Goal: Information Seeking & Learning: Learn about a topic

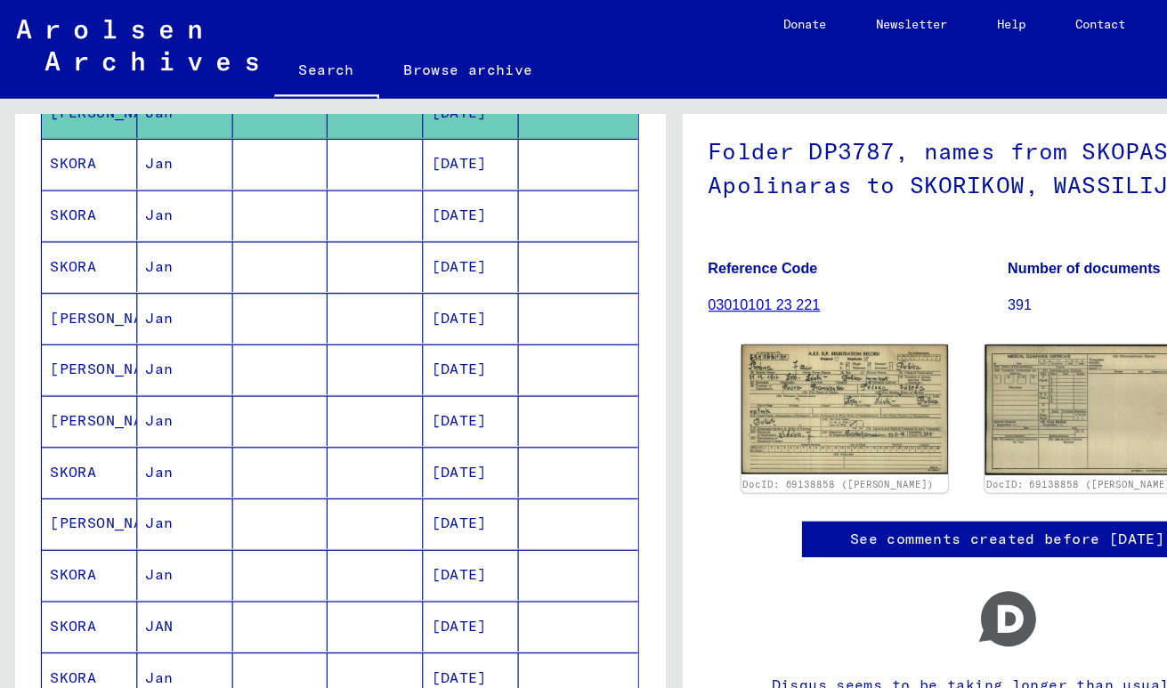
scroll to position [643, 0]
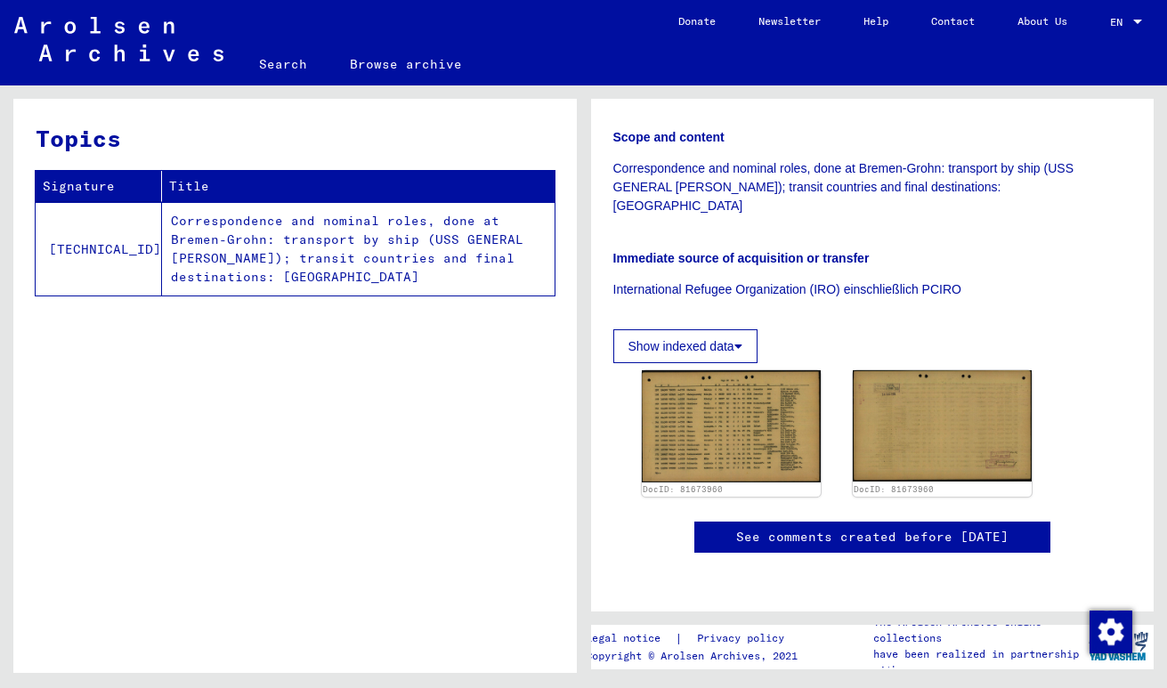
scroll to position [435, 0]
click at [766, 368] on img at bounding box center [730, 426] width 188 height 117
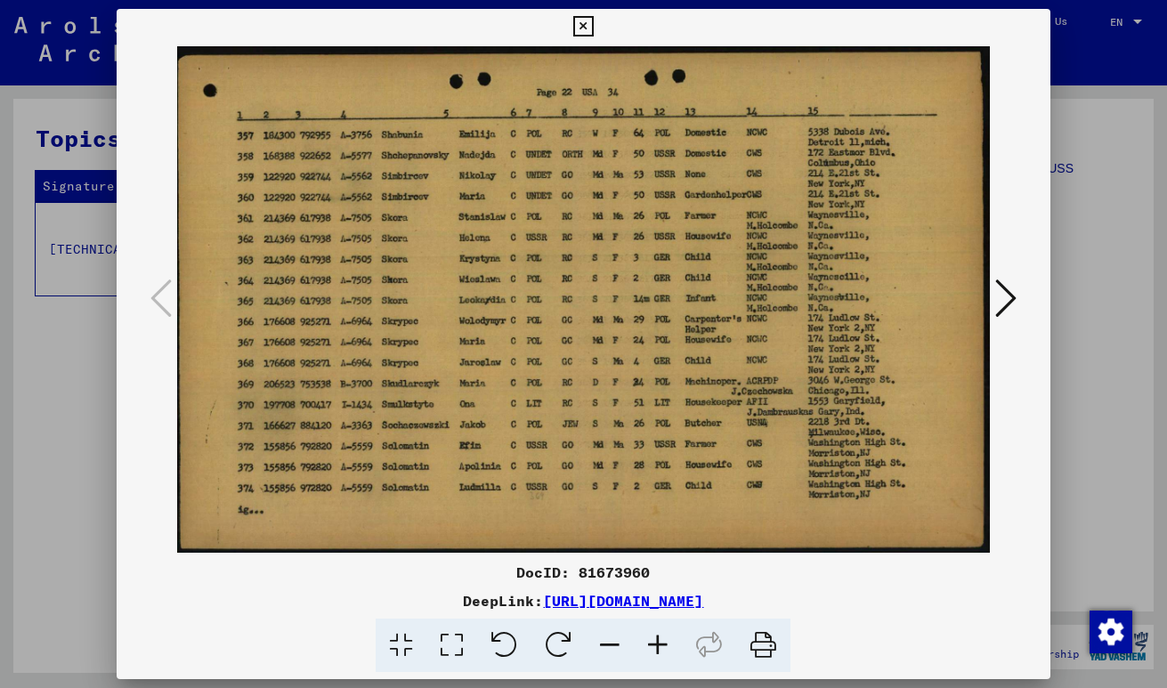
click at [766, 318] on img at bounding box center [583, 299] width 812 height 510
click at [585, 26] on icon at bounding box center [583, 26] width 20 height 21
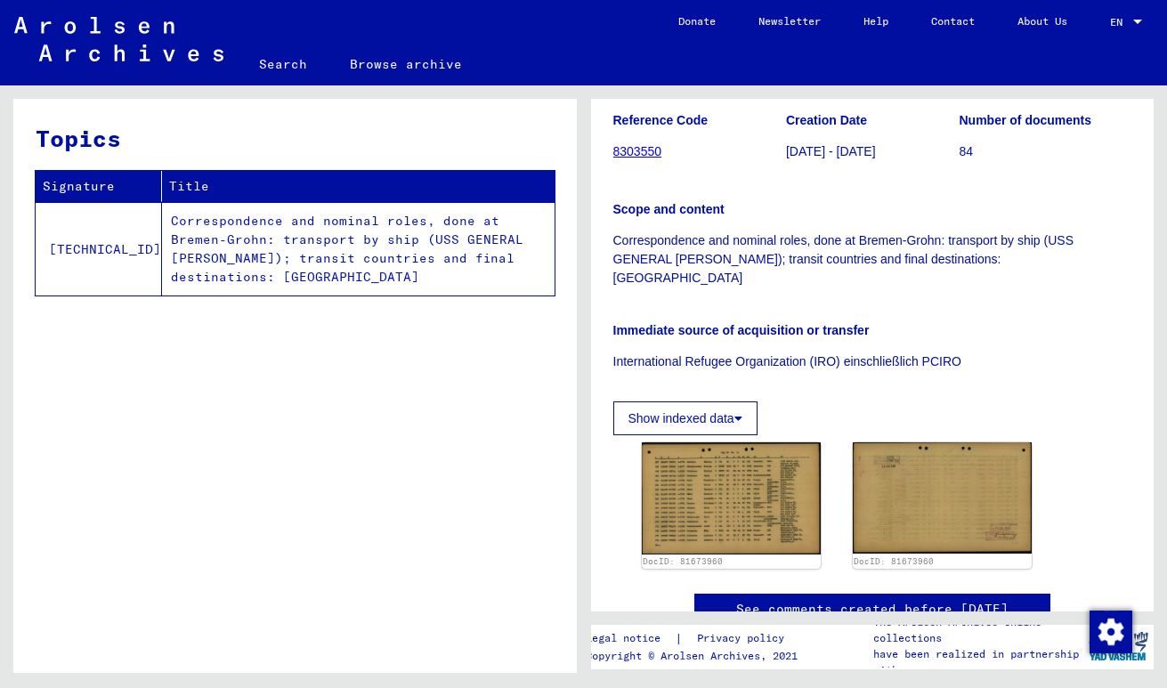
scroll to position [0, 0]
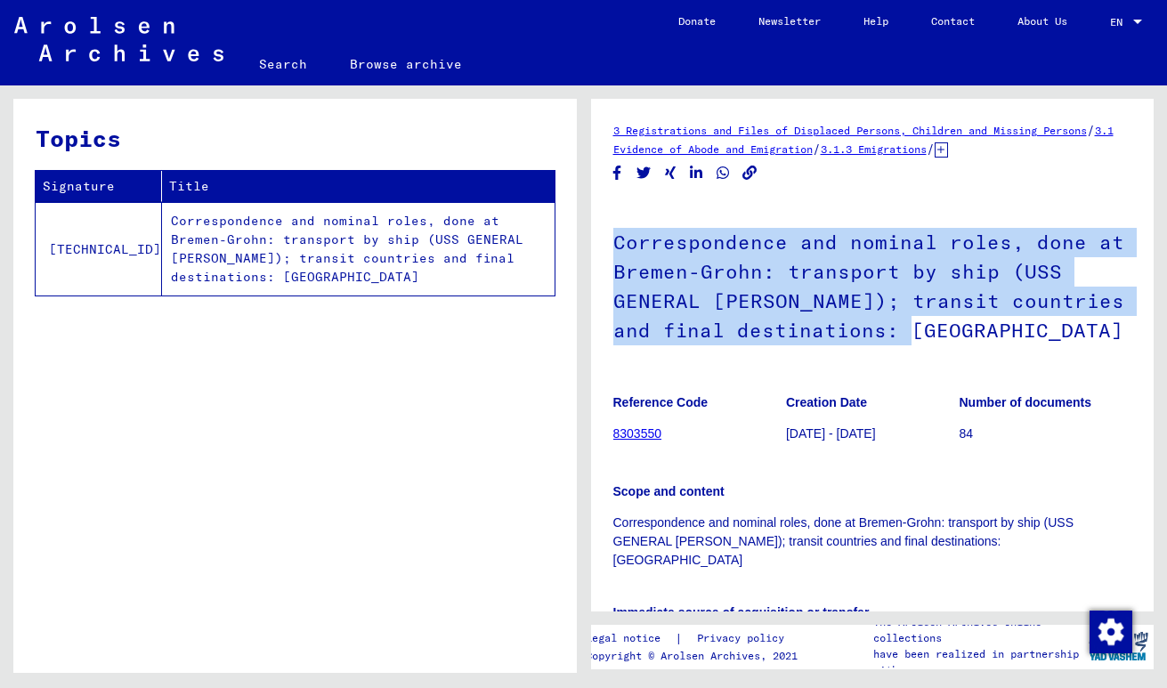
drag, startPoint x: 1053, startPoint y: 166, endPoint x: 910, endPoint y: 330, distance: 217.7
click at [910, 330] on div "3 Registrations and Files of Displaced Persons, Children and Missing Persons / …" at bounding box center [872, 532] width 519 height 822
click at [910, 330] on h1 "Correspondence and nominal roles, done at Bremen-Grohn: transport by ship (USS …" at bounding box center [872, 284] width 519 height 166
drag, startPoint x: 772, startPoint y: 212, endPoint x: 929, endPoint y: 349, distance: 208.8
click at [930, 352] on h1 "Correspondence and nominal roles, done at Bremen-Grohn: transport by ship (USS …" at bounding box center [872, 284] width 519 height 166
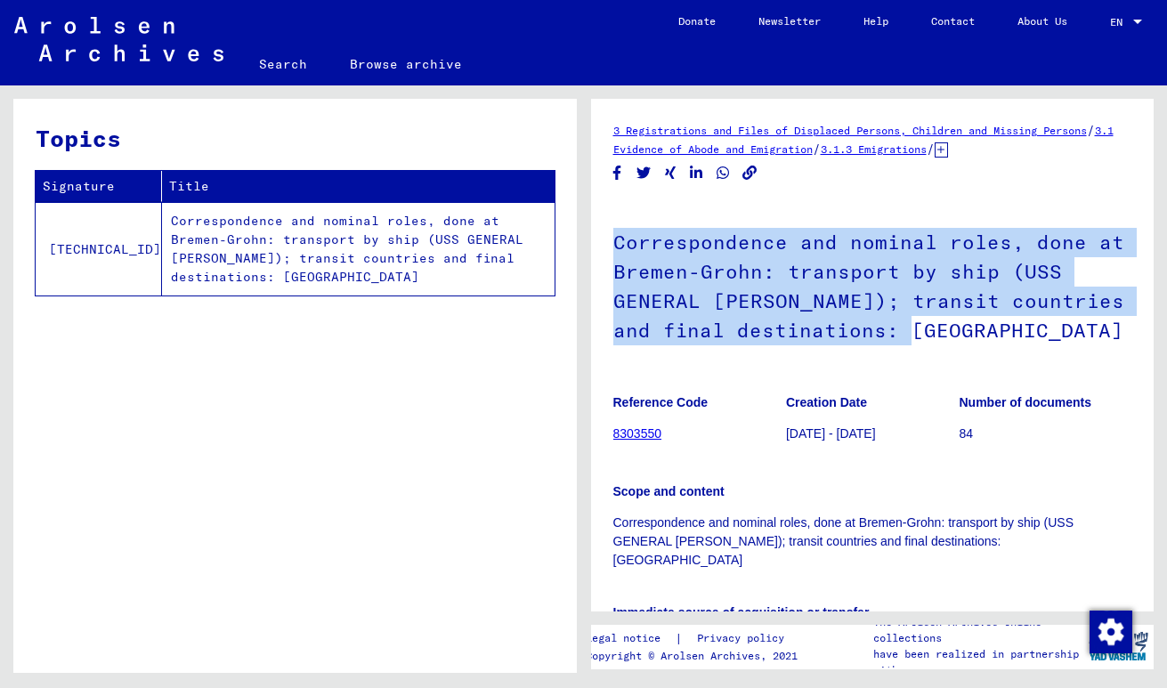
click at [929, 349] on h1 "Correspondence and nominal roles, done at Bremen-Grohn: transport by ship (USS …" at bounding box center [872, 284] width 519 height 166
drag, startPoint x: 929, startPoint y: 349, endPoint x: 712, endPoint y: 236, distance: 244.8
click at [712, 236] on h1 "Correspondence and nominal roles, done at Bremen-Grohn: transport by ship (USS …" at bounding box center [872, 284] width 519 height 166
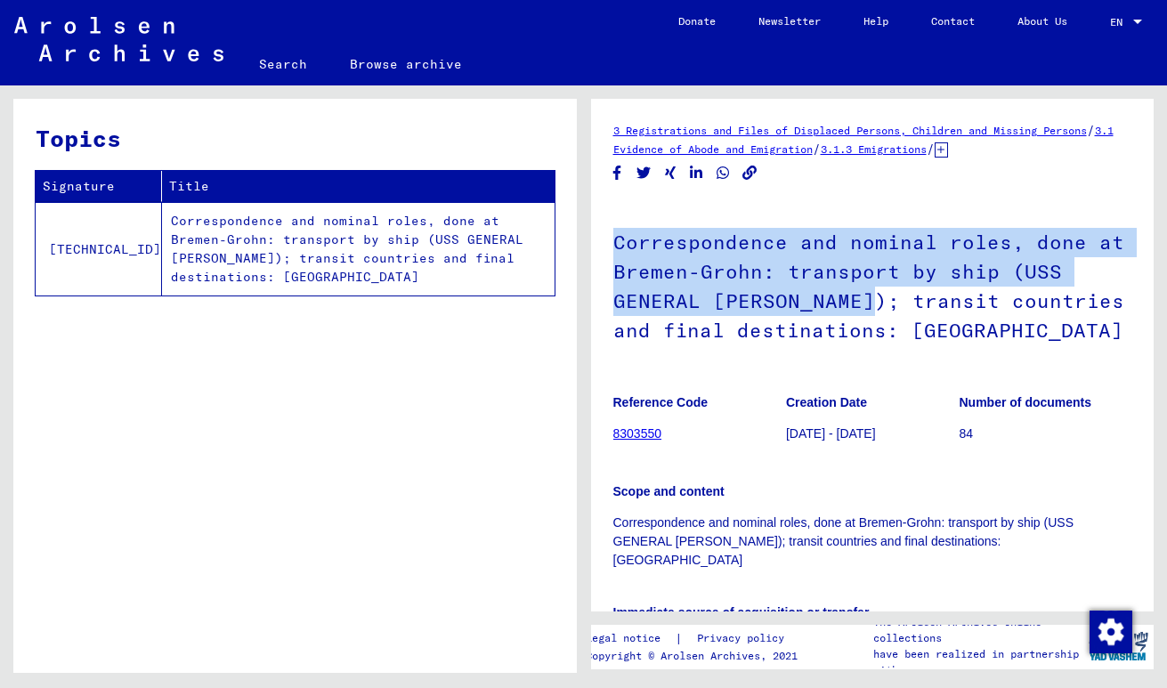
drag, startPoint x: 616, startPoint y: 237, endPoint x: 865, endPoint y: 301, distance: 257.3
click at [865, 301] on h1 "Correspondence and nominal roles, done at Bremen-Grohn: transport by ship (USS …" at bounding box center [872, 284] width 519 height 166
drag, startPoint x: 865, startPoint y: 301, endPoint x: 789, endPoint y: 224, distance: 107.6
click at [789, 225] on h1 "Correspondence and nominal roles, done at Bremen-Grohn: transport by ship (USS …" at bounding box center [872, 284] width 519 height 166
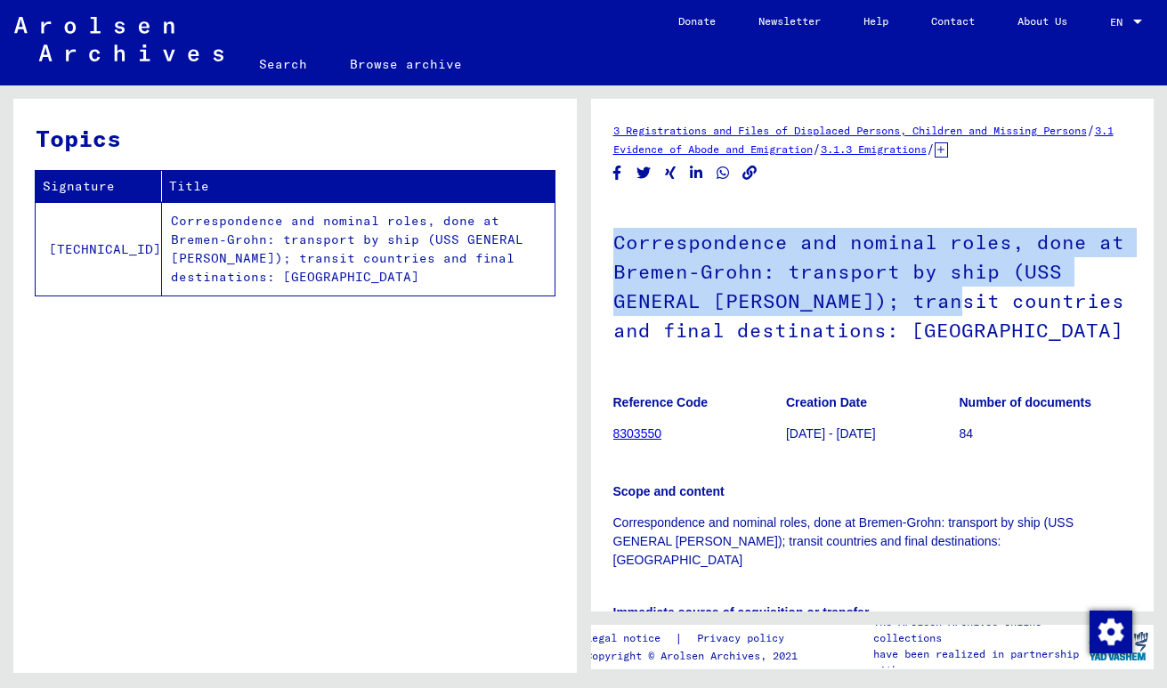
click at [789, 224] on h1 "Correspondence and nominal roles, done at Bremen-Grohn: transport by ship (USS …" at bounding box center [872, 284] width 519 height 166
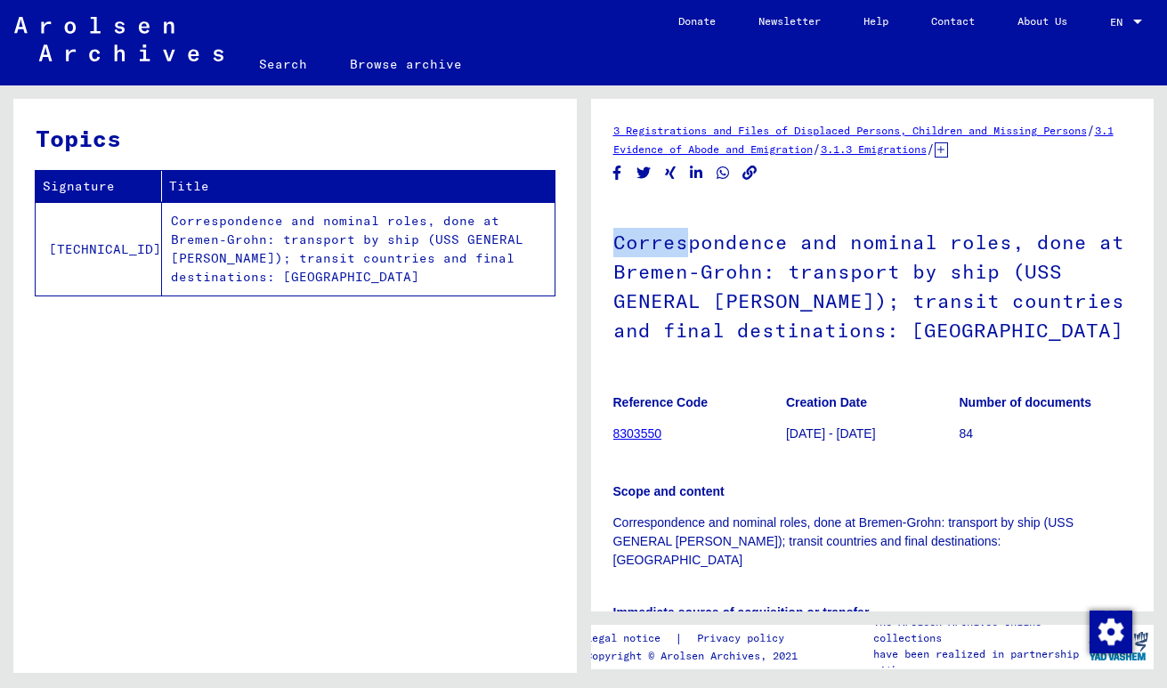
drag, startPoint x: 621, startPoint y: 211, endPoint x: 681, endPoint y: 245, distance: 68.5
click at [681, 245] on h1 "Correspondence and nominal roles, done at Bremen-Grohn: transport by ship (USS …" at bounding box center [872, 284] width 519 height 166
drag, startPoint x: 681, startPoint y: 245, endPoint x: 752, endPoint y: 256, distance: 72.1
click at [752, 256] on h1 "Correspondence and nominal roles, done at Bremen-Grohn: transport by ship (USS …" at bounding box center [872, 284] width 519 height 166
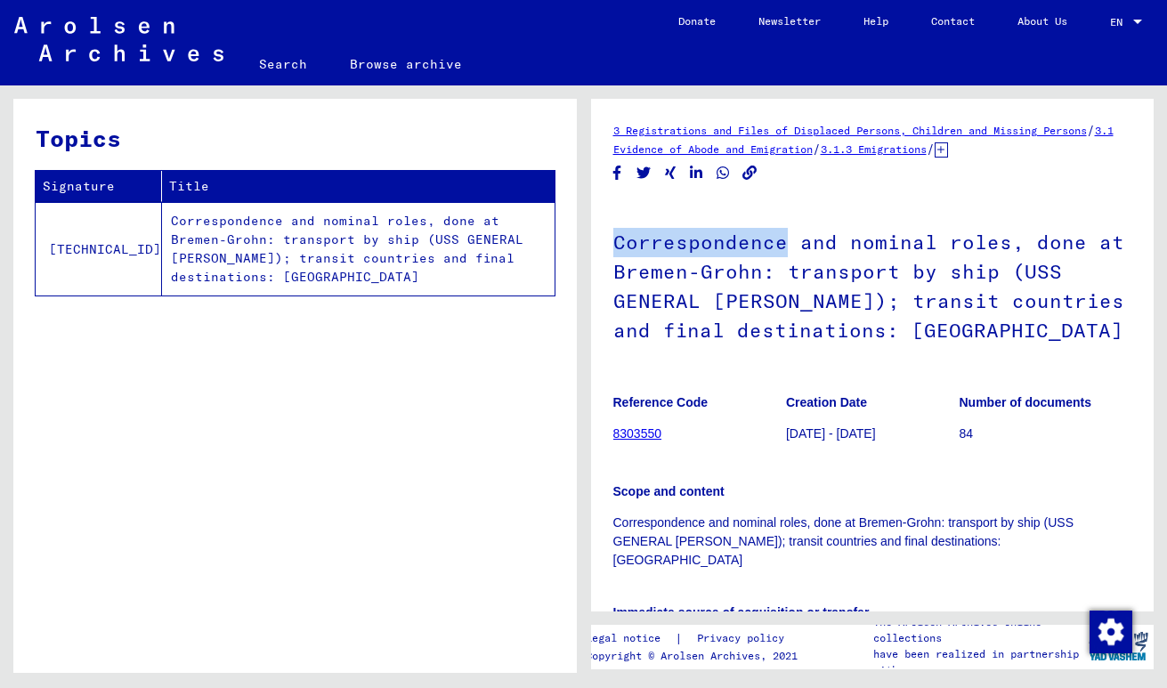
click at [752, 256] on h1 "Correspondence and nominal roles, done at Bremen-Grohn: transport by ship (USS …" at bounding box center [872, 284] width 519 height 166
click at [702, 238] on h1 "Correspondence and nominal roles, done at Bremen-Grohn: transport by ship (USS …" at bounding box center [872, 284] width 519 height 166
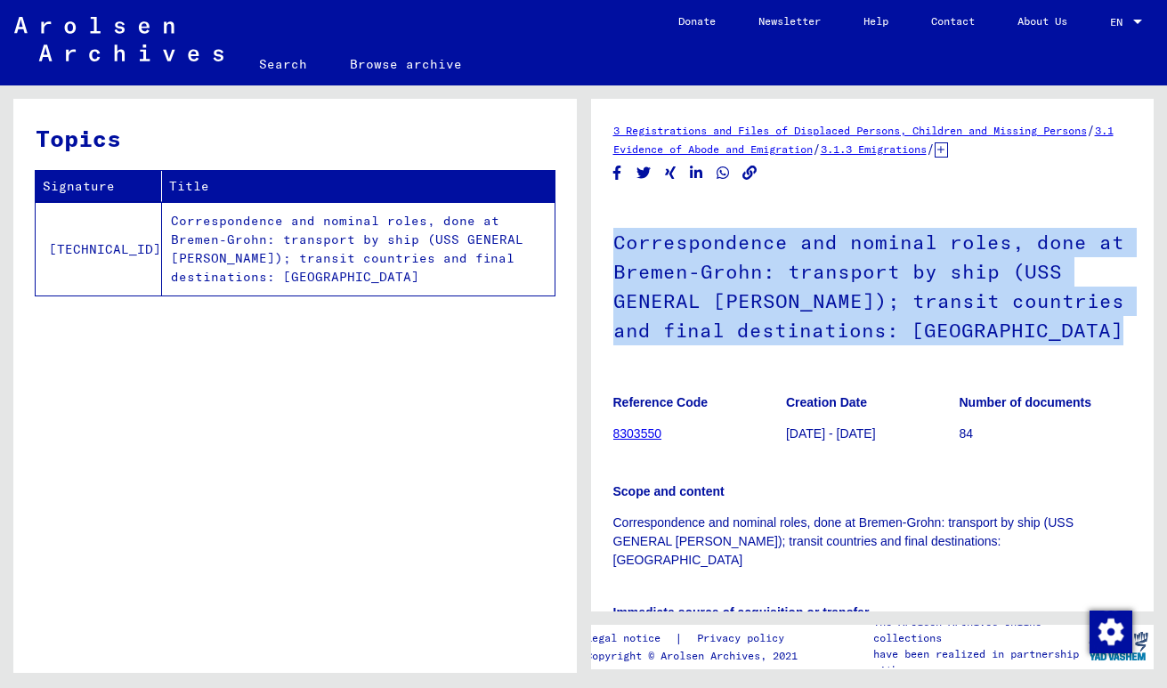
drag, startPoint x: 702, startPoint y: 238, endPoint x: 907, endPoint y: 339, distance: 228.0
click at [907, 339] on h1 "Correspondence and nominal roles, done at Bremen-Grohn: transport by ship (USS …" at bounding box center [872, 284] width 519 height 166
drag, startPoint x: 907, startPoint y: 339, endPoint x: 764, endPoint y: 252, distance: 167.0
click at [764, 252] on h1 "Correspondence and nominal roles, done at Bremen-Grohn: transport by ship (USS …" at bounding box center [872, 284] width 519 height 166
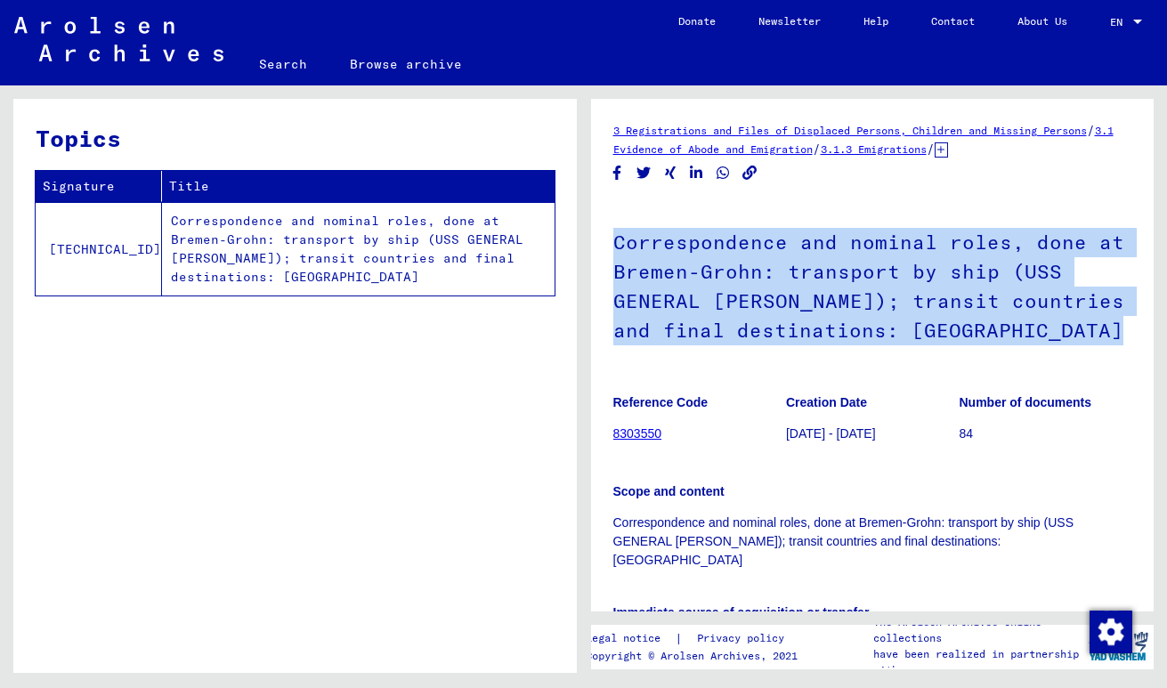
click at [765, 252] on h1 "Correspondence and nominal roles, done at Bremen-Grohn: transport by ship (USS …" at bounding box center [872, 284] width 519 height 166
drag, startPoint x: 765, startPoint y: 252, endPoint x: 856, endPoint y: 339, distance: 125.9
click at [857, 342] on h1 "Correspondence and nominal roles, done at Bremen-Grohn: transport by ship (USS …" at bounding box center [872, 284] width 519 height 166
click at [856, 339] on h1 "Correspondence and nominal roles, done at Bremen-Grohn: transport by ship (USS …" at bounding box center [872, 284] width 519 height 166
drag, startPoint x: 856, startPoint y: 339, endPoint x: 641, endPoint y: 225, distance: 243.6
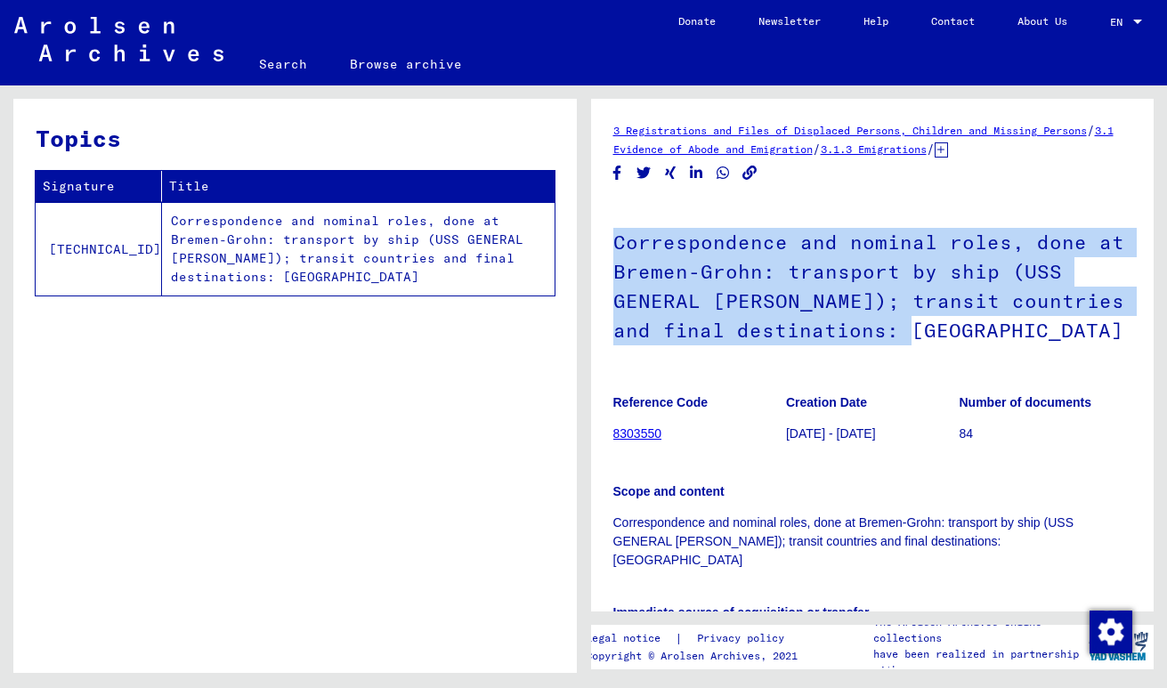
click at [641, 225] on h1 "Correspondence and nominal roles, done at Bremen-Grohn: transport by ship (USS …" at bounding box center [872, 284] width 519 height 166
click at [640, 225] on h1 "Correspondence and nominal roles, done at Bremen-Grohn: transport by ship (USS …" at bounding box center [872, 284] width 519 height 166
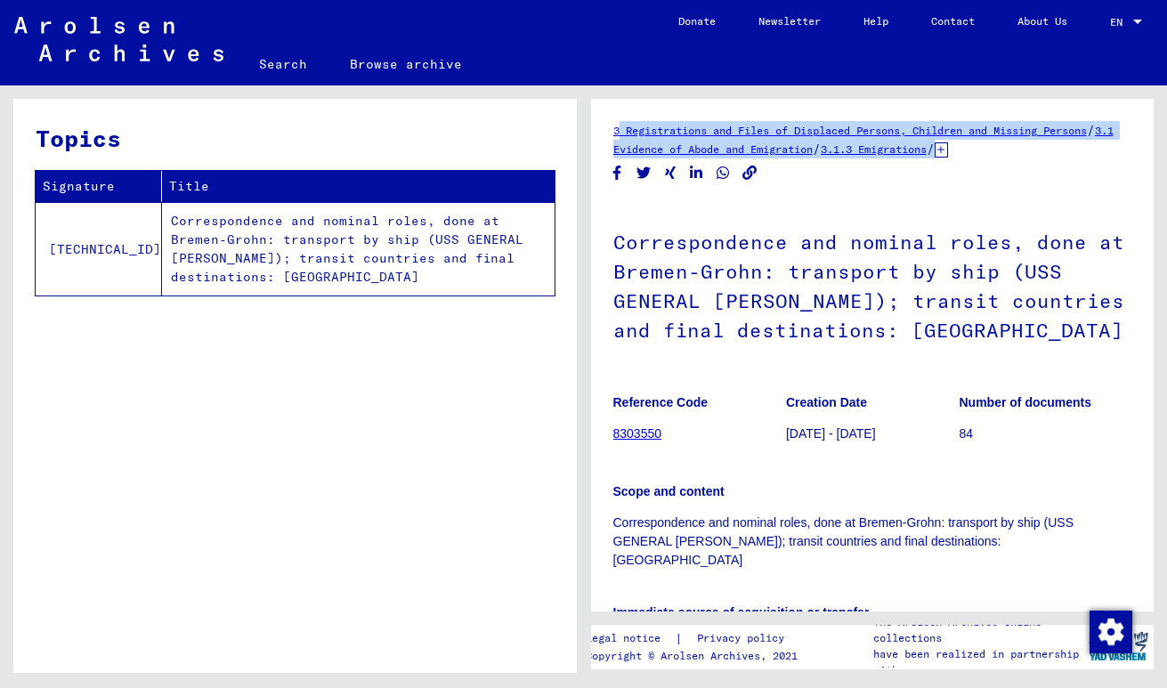
drag, startPoint x: 607, startPoint y: 128, endPoint x: 925, endPoint y: 183, distance: 323.3
click at [925, 185] on yv-its-full-details "3 Registrations and Files of Displaced Persons, Children and Missing Persons / …" at bounding box center [872, 532] width 563 height 822
click at [925, 183] on div "3 Registrations and Files of Displaced Persons, Children and Missing Persons / …" at bounding box center [872, 532] width 519 height 822
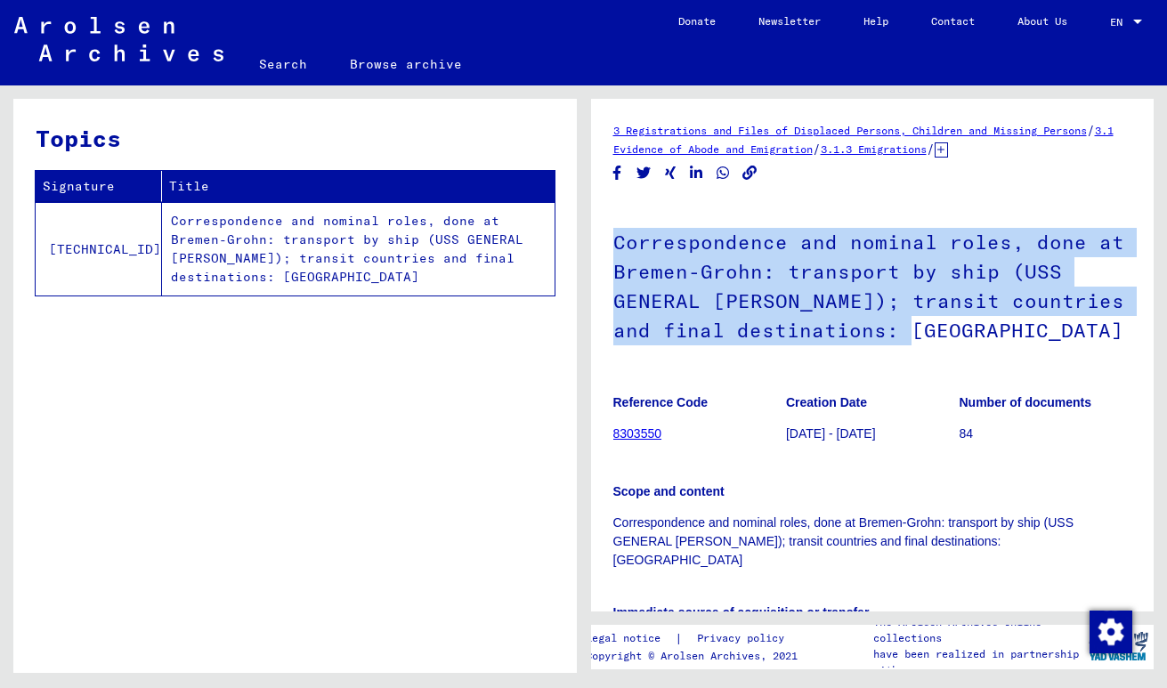
drag, startPoint x: 605, startPoint y: 240, endPoint x: 978, endPoint y: 338, distance: 385.5
click at [979, 341] on yv-its-full-details "3 Registrations and Files of Displaced Persons, Children and Missing Persons / …" at bounding box center [872, 532] width 563 height 822
click at [978, 338] on h1 "Correspondence and nominal roles, done at Bremen-Grohn: transport by ship (USS …" at bounding box center [872, 284] width 519 height 166
drag, startPoint x: 978, startPoint y: 338, endPoint x: 689, endPoint y: 231, distance: 308.3
click at [689, 231] on h1 "Correspondence and nominal roles, done at Bremen-Grohn: transport by ship (USS …" at bounding box center [872, 284] width 519 height 166
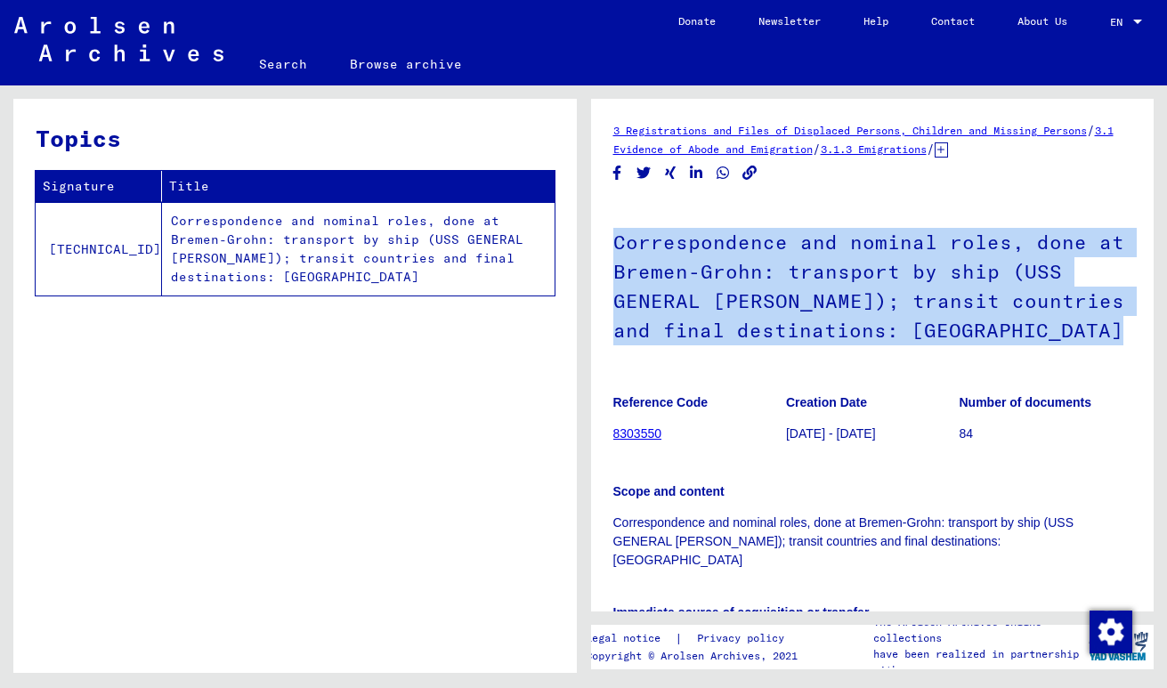
click at [688, 231] on h1 "Correspondence and nominal roles, done at Bremen-Grohn: transport by ship (USS …" at bounding box center [872, 284] width 519 height 166
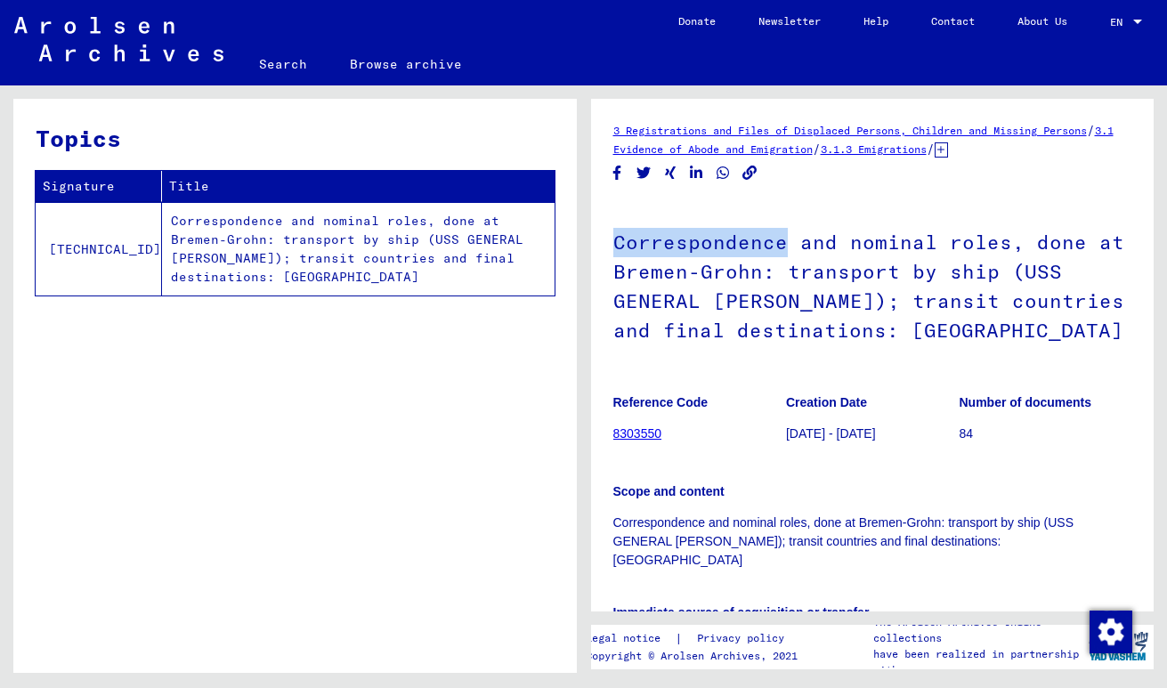
click at [688, 231] on h1 "Correspondence and nominal roles, done at Bremen-Grohn: transport by ship (USS …" at bounding box center [872, 284] width 519 height 166
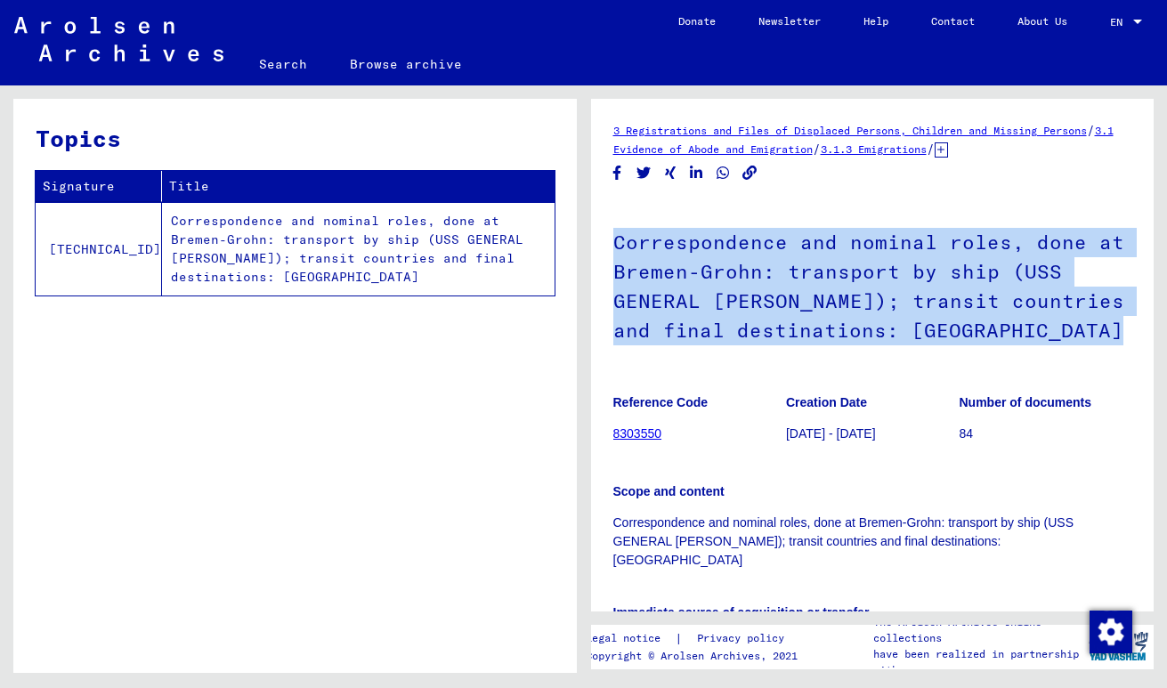
click at [688, 231] on h1 "Correspondence and nominal roles, done at Bremen-Grohn: transport by ship (USS …" at bounding box center [872, 284] width 519 height 166
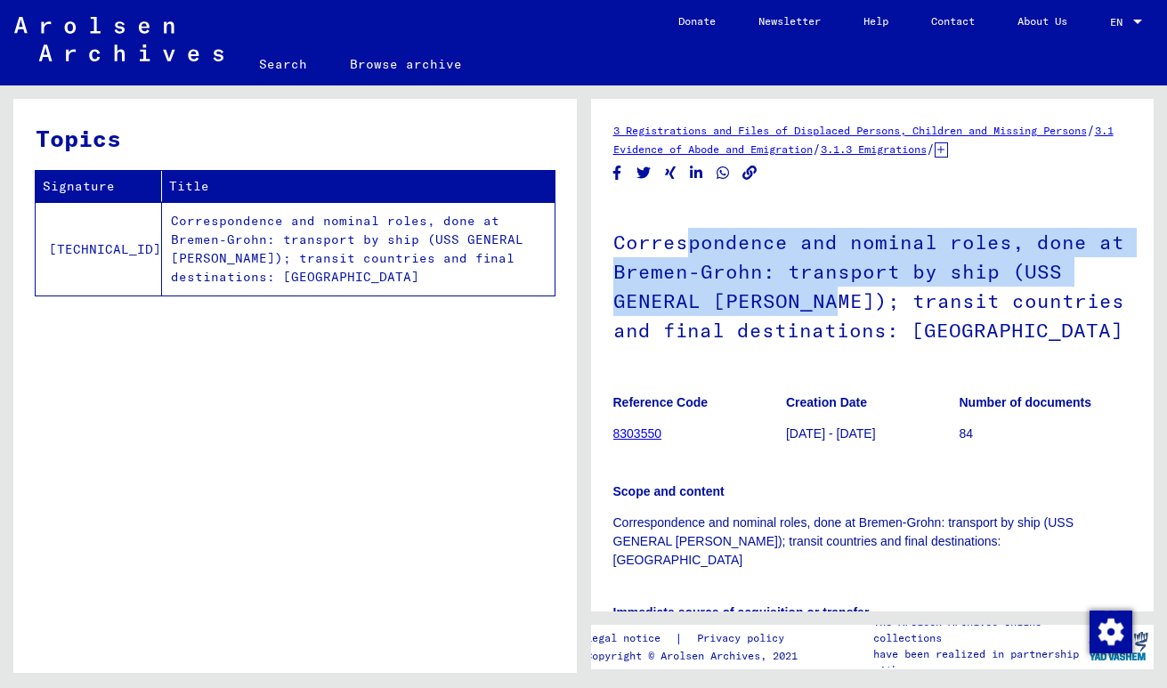
drag, startPoint x: 683, startPoint y: 232, endPoint x: 833, endPoint y: 302, distance: 164.8
click at [833, 302] on h1 "Correspondence and nominal roles, done at Bremen-Grohn: transport by ship (USS …" at bounding box center [872, 284] width 519 height 166
click at [833, 303] on h1 "Correspondence and nominal roles, done at Bremen-Grohn: transport by ship (USS …" at bounding box center [872, 284] width 519 height 166
drag, startPoint x: 833, startPoint y: 303, endPoint x: 645, endPoint y: 205, distance: 211.7
click at [645, 205] on h1 "Correspondence and nominal roles, done at Bremen-Grohn: transport by ship (USS …" at bounding box center [872, 284] width 519 height 166
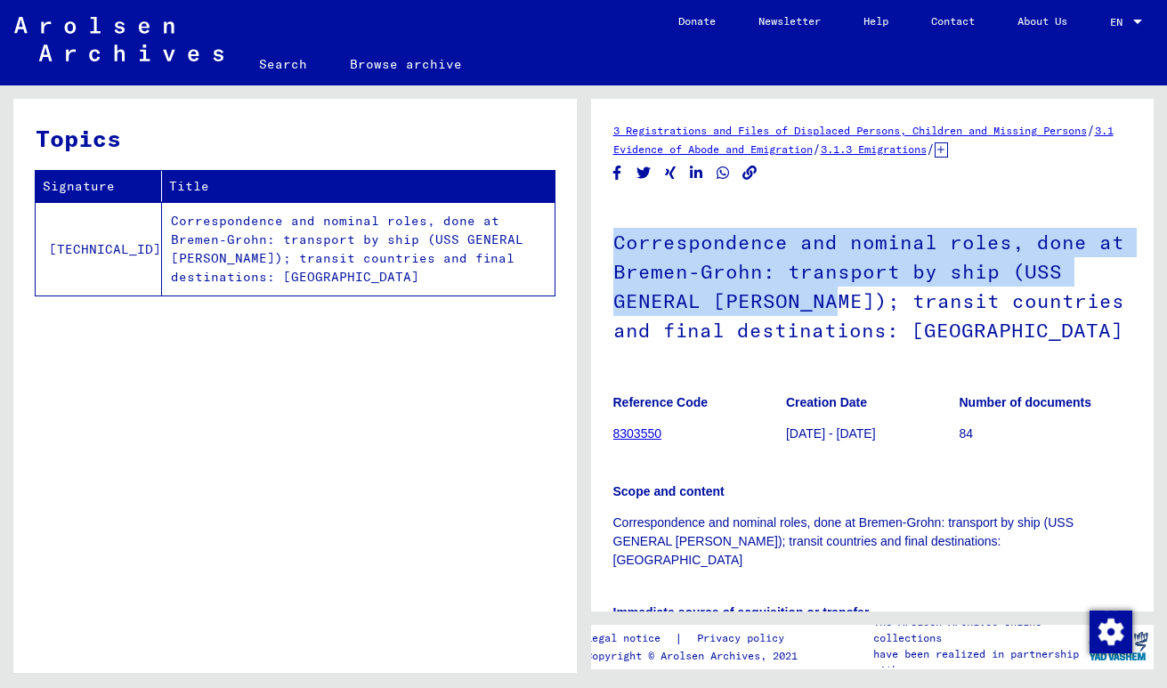
click at [645, 205] on h1 "Correspondence and nominal roles, done at Bremen-Grohn: transport by ship (USS …" at bounding box center [872, 284] width 519 height 166
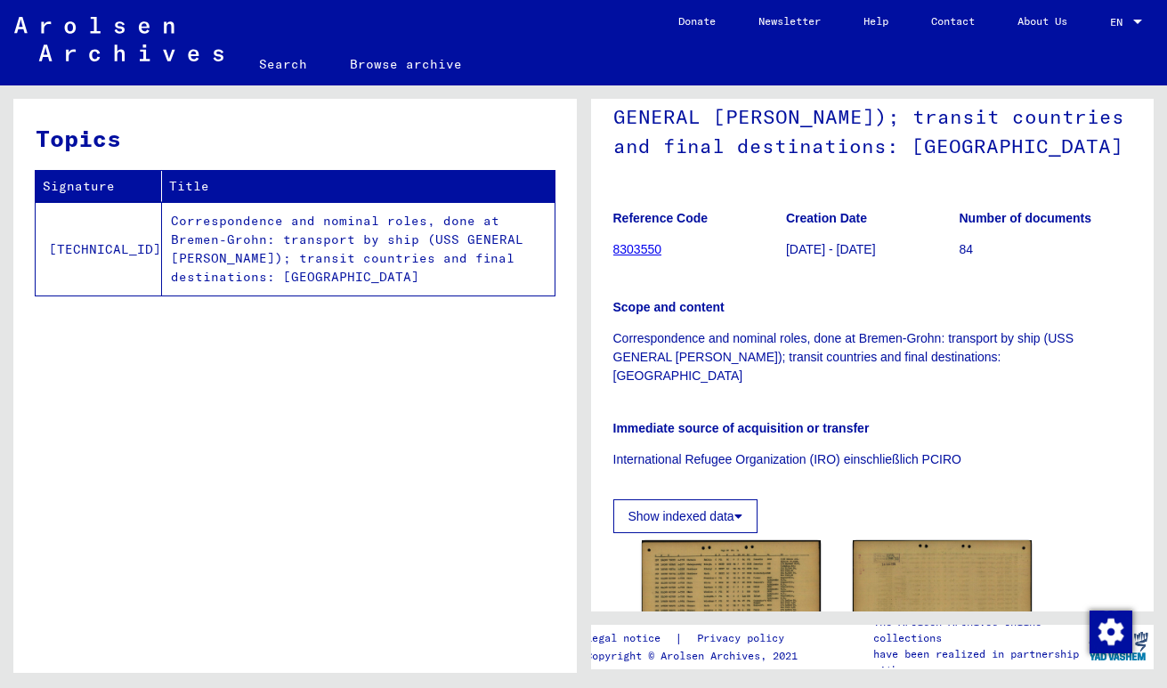
scroll to position [123, 0]
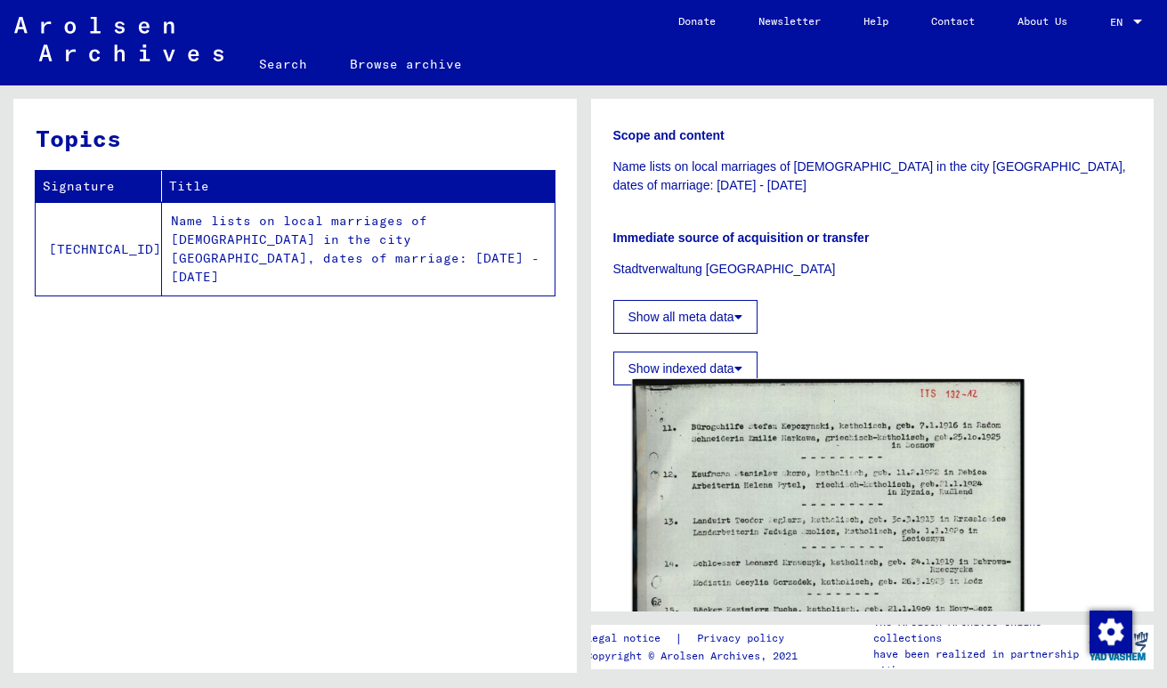
scroll to position [363, 0]
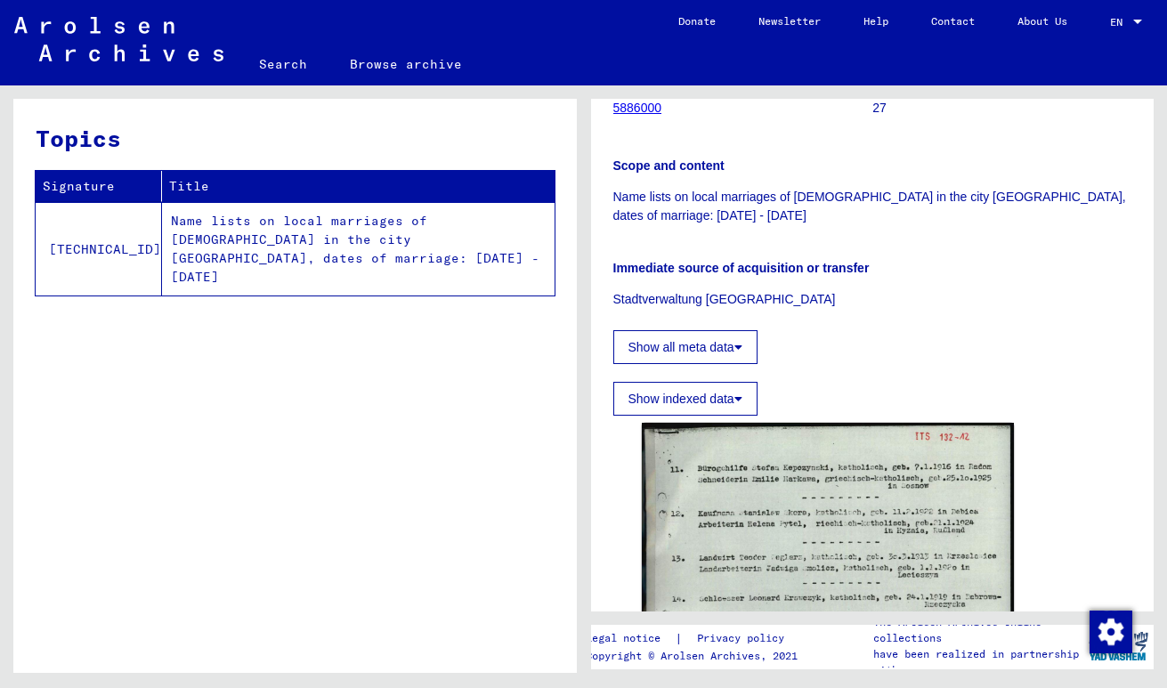
click at [720, 261] on b "Immediate source of acquisition or transfer" at bounding box center [741, 268] width 256 height 14
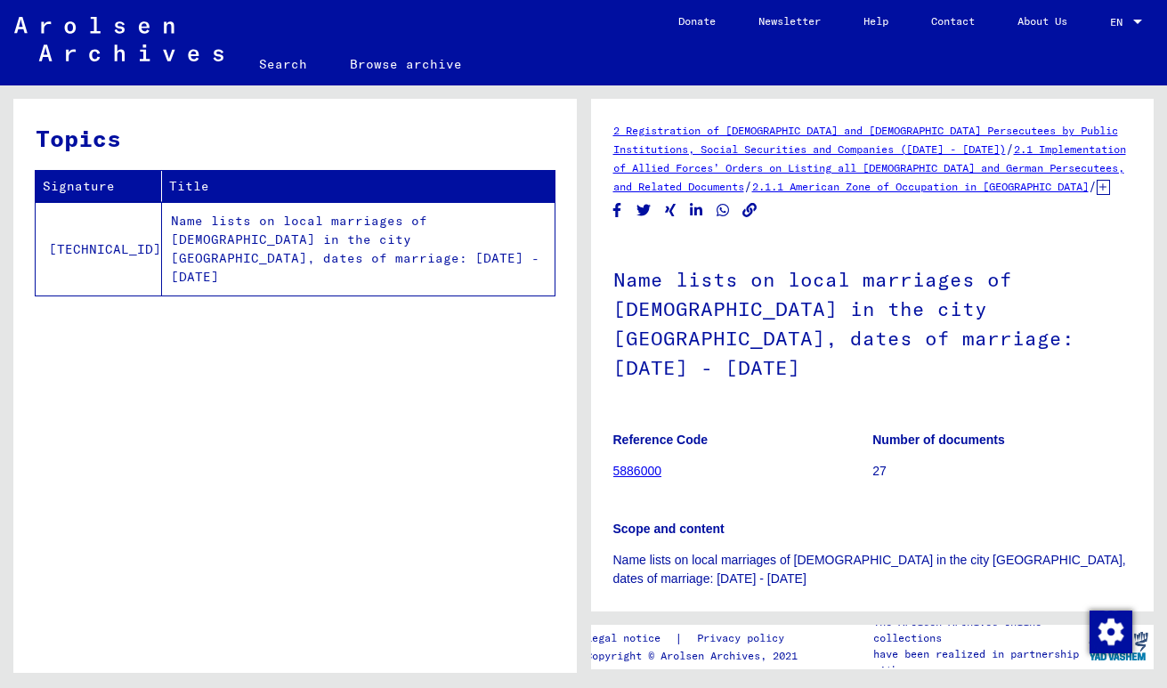
scroll to position [1, 0]
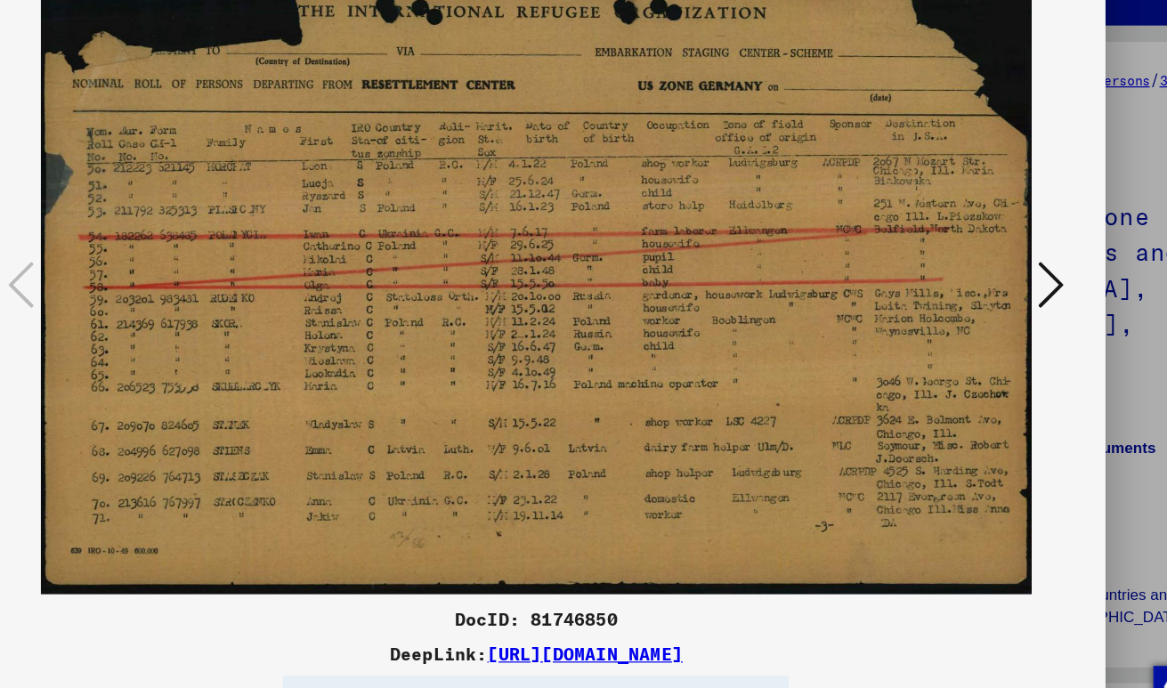
scroll to position [442, 0]
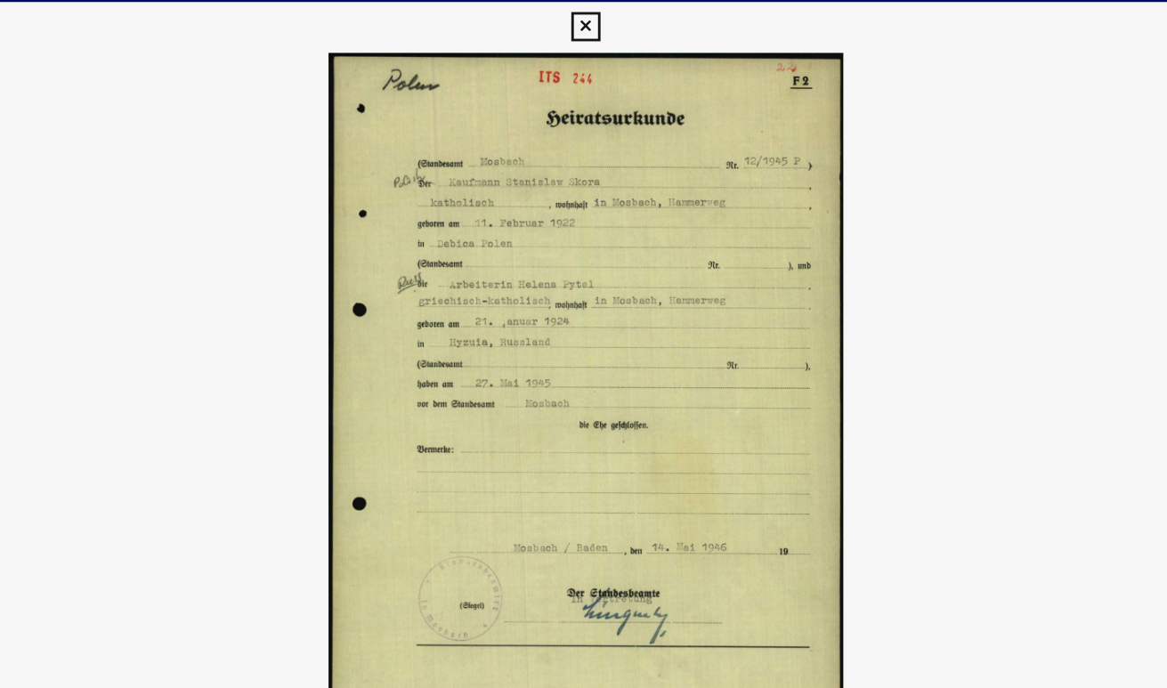
scroll to position [283, 0]
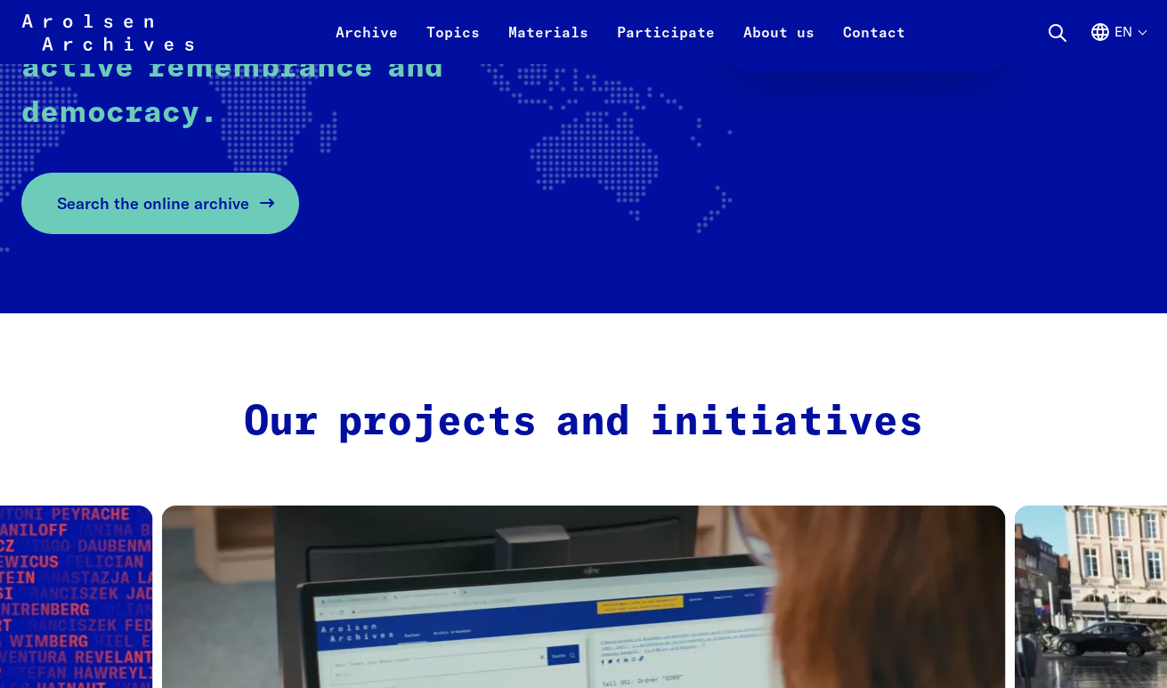
scroll to position [468, 0]
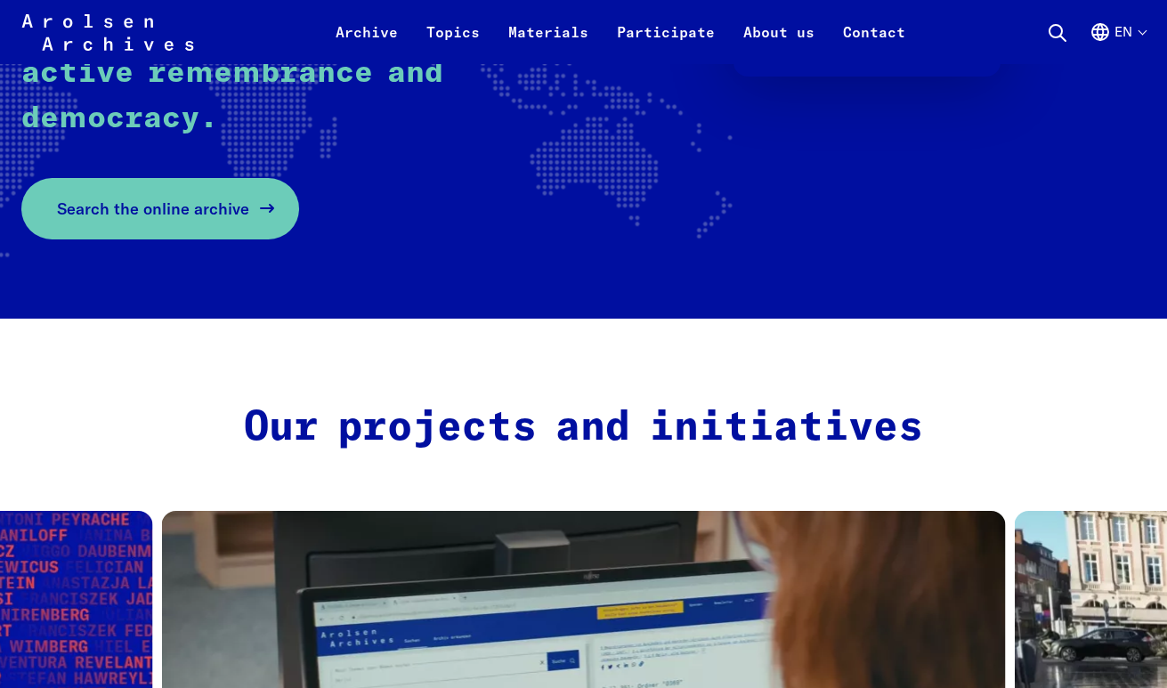
click at [174, 210] on span "Search the online archive" at bounding box center [153, 209] width 192 height 24
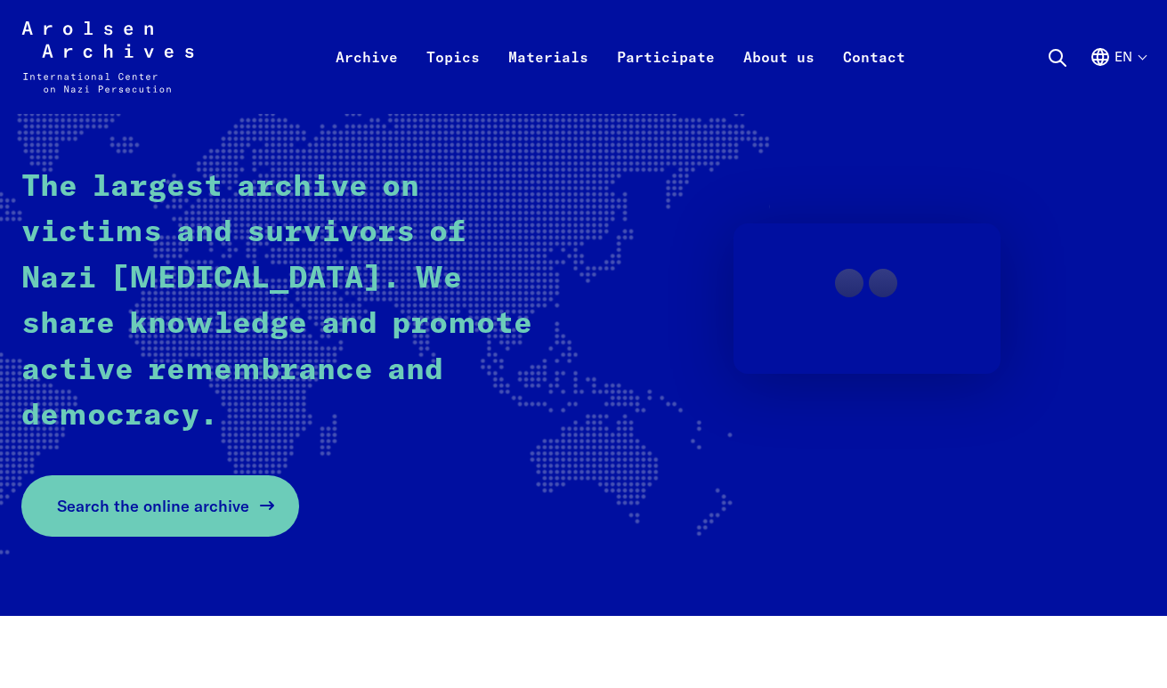
scroll to position [0, 0]
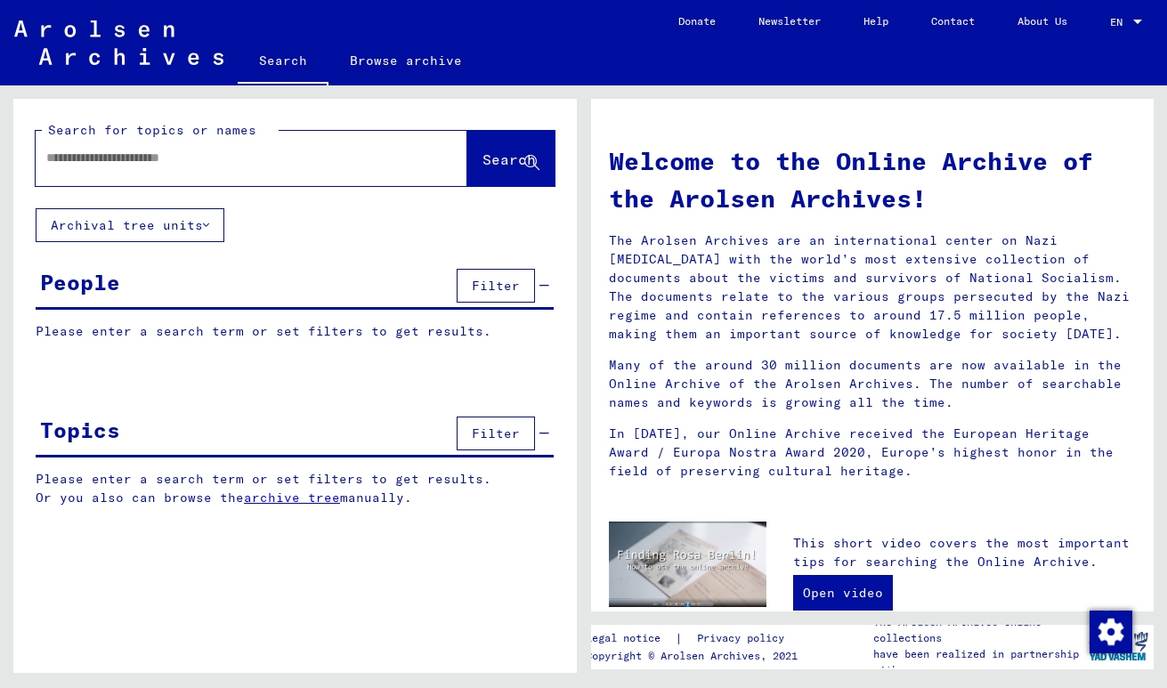
click at [282, 147] on div at bounding box center [225, 158] width 378 height 40
click at [183, 141] on div at bounding box center [225, 158] width 378 height 40
click at [179, 158] on input "text" at bounding box center [230, 158] width 368 height 19
type input "**********"
click at [498, 146] on button "Search" at bounding box center [510, 158] width 87 height 55
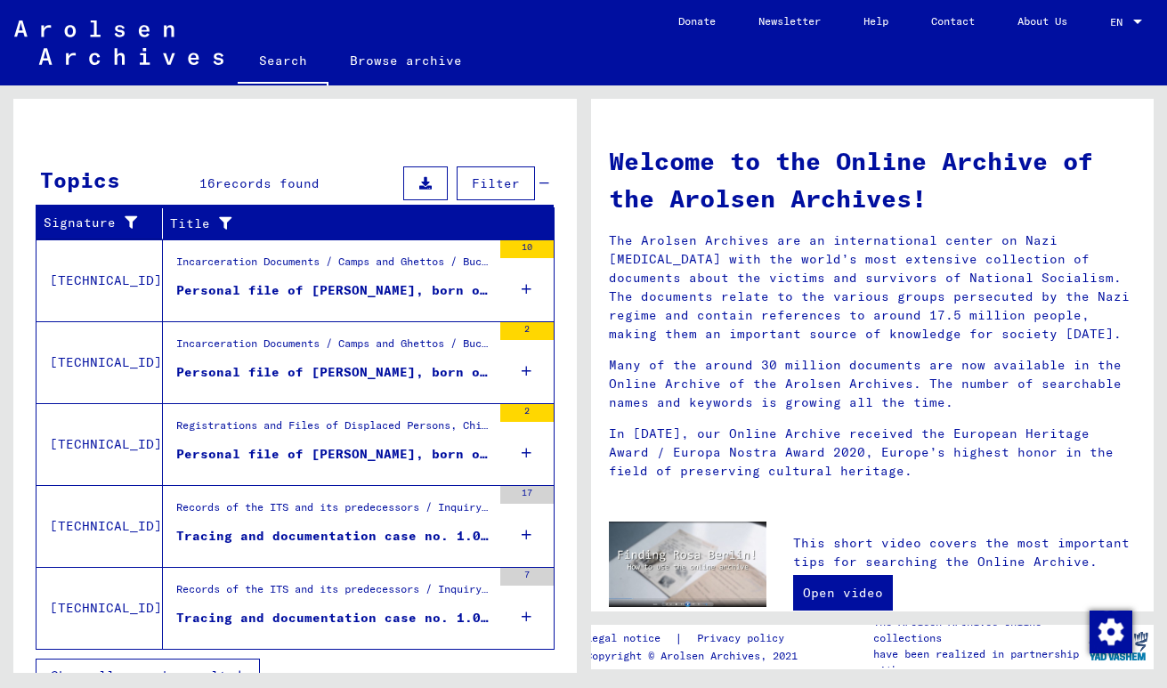
scroll to position [529, 0]
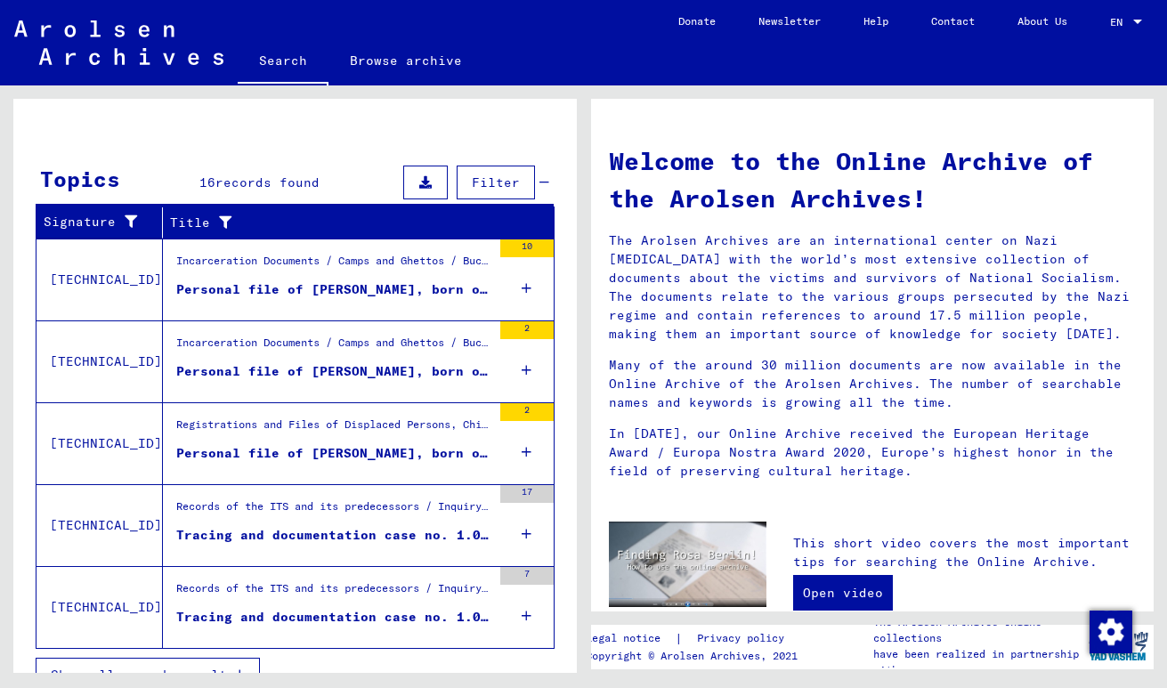
click at [351, 285] on div "Personal file of SKORA, STANISLAW, born on 12-Nov-1889" at bounding box center [333, 289] width 315 height 19
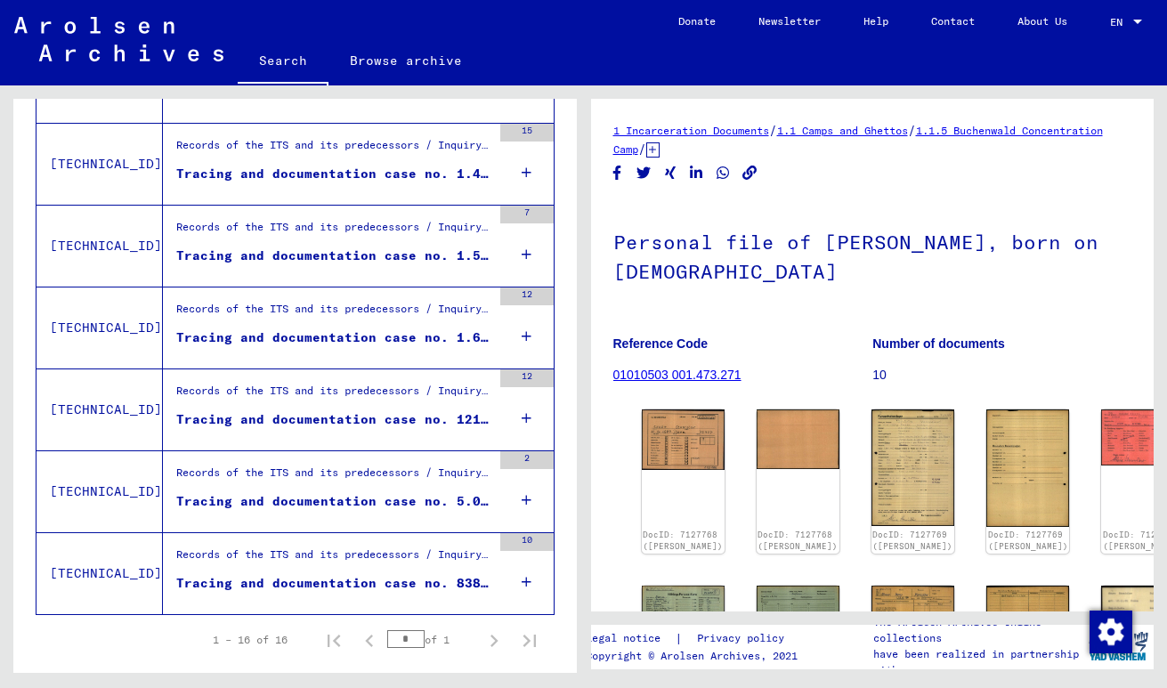
scroll to position [1185, 0]
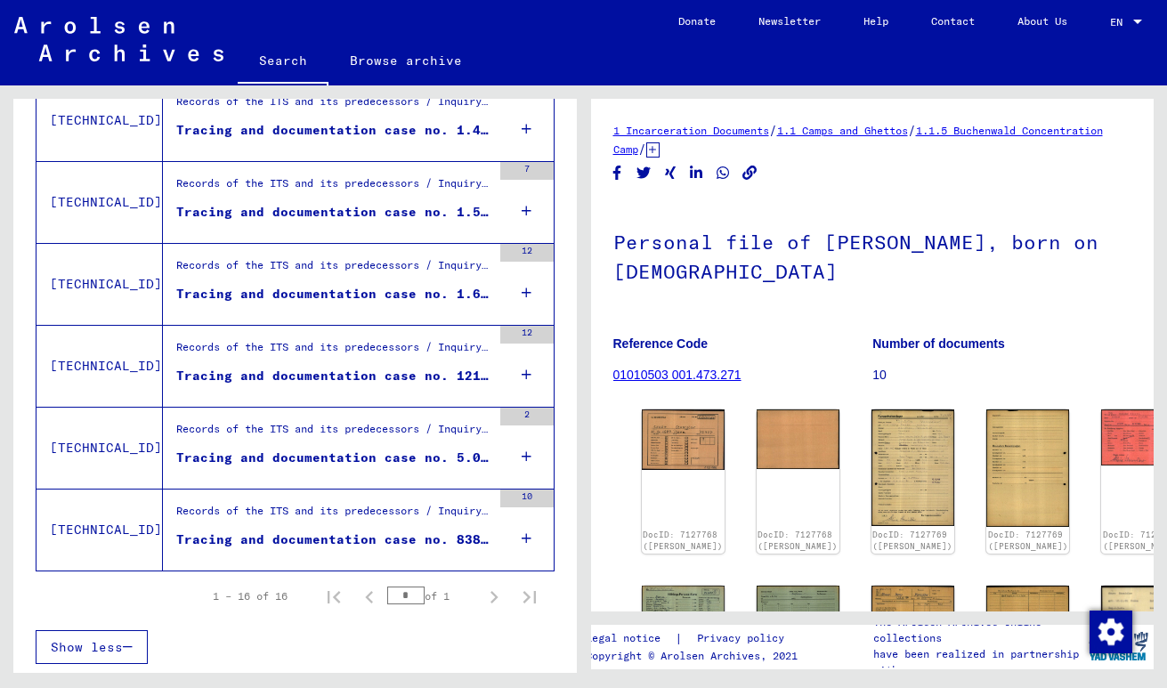
click at [440, 527] on figure "Records of the ITS and its predecessors / Inquiry processing / ITS case files a…" at bounding box center [333, 516] width 315 height 27
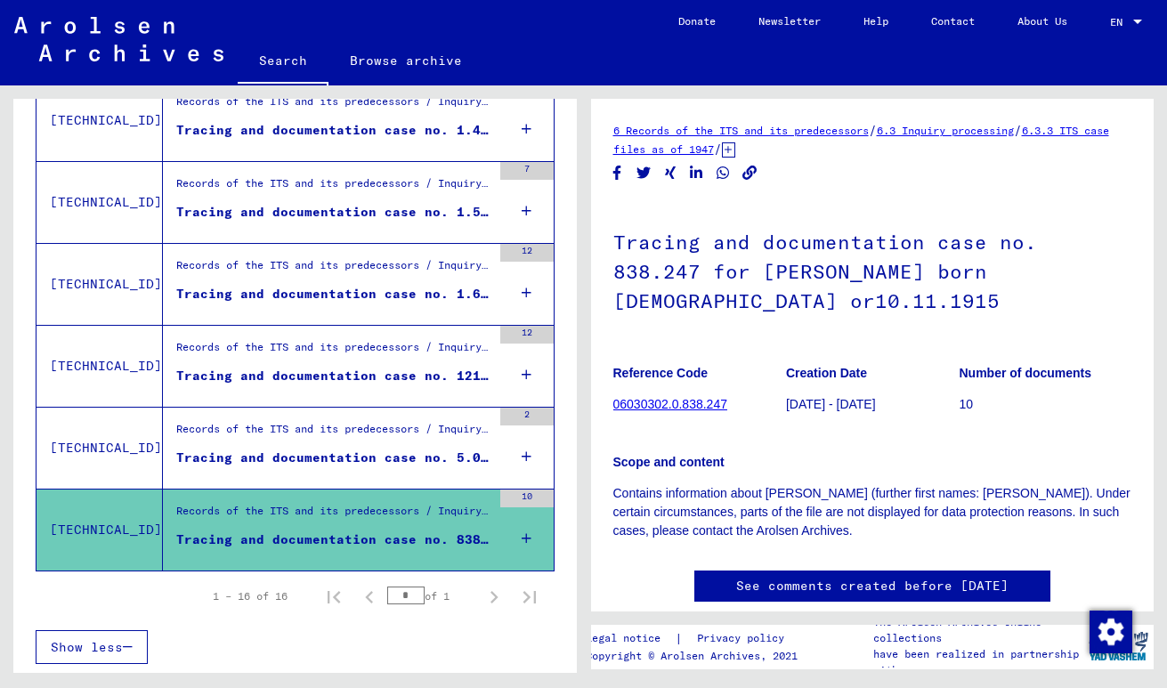
click at [373, 452] on div "Tracing and documentation case no. 5.033.432 for SKORA, STANISLAW born 07.05.19…" at bounding box center [333, 458] width 315 height 19
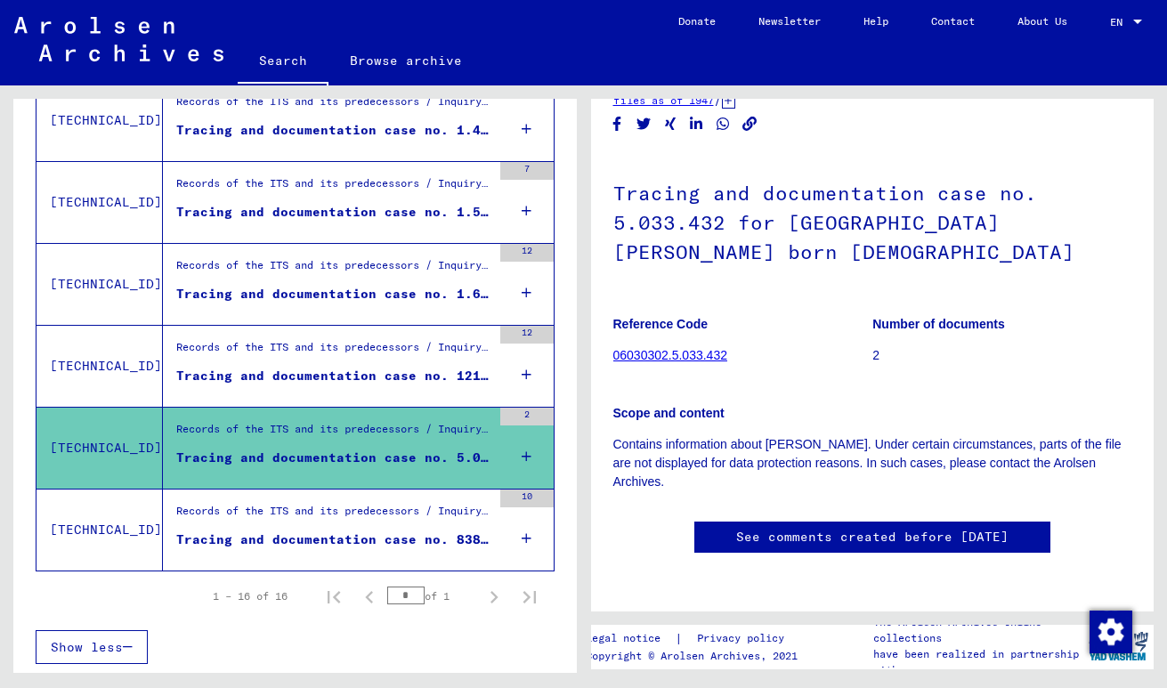
scroll to position [454, 0]
click at [457, 384] on div "Tracing and documentation case no. 121.712 for SKORA, STANISLAW" at bounding box center [333, 376] width 315 height 19
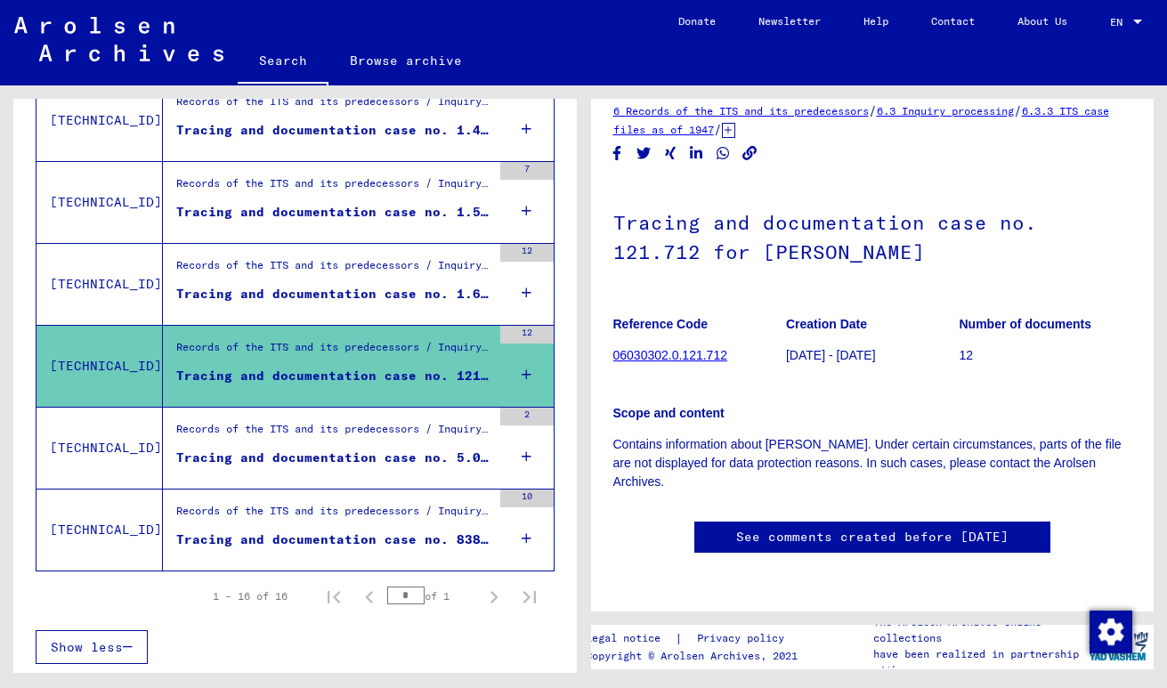
scroll to position [46, 0]
click at [683, 348] on link "06030302.0.121.712" at bounding box center [670, 355] width 114 height 14
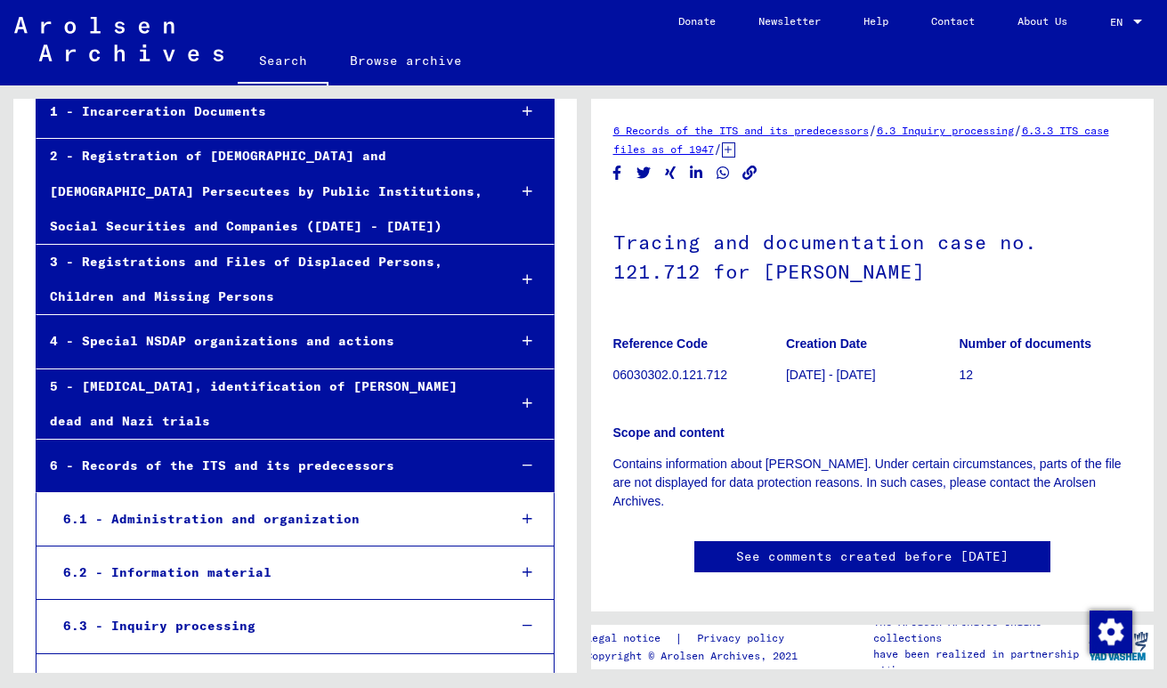
scroll to position [222, 0]
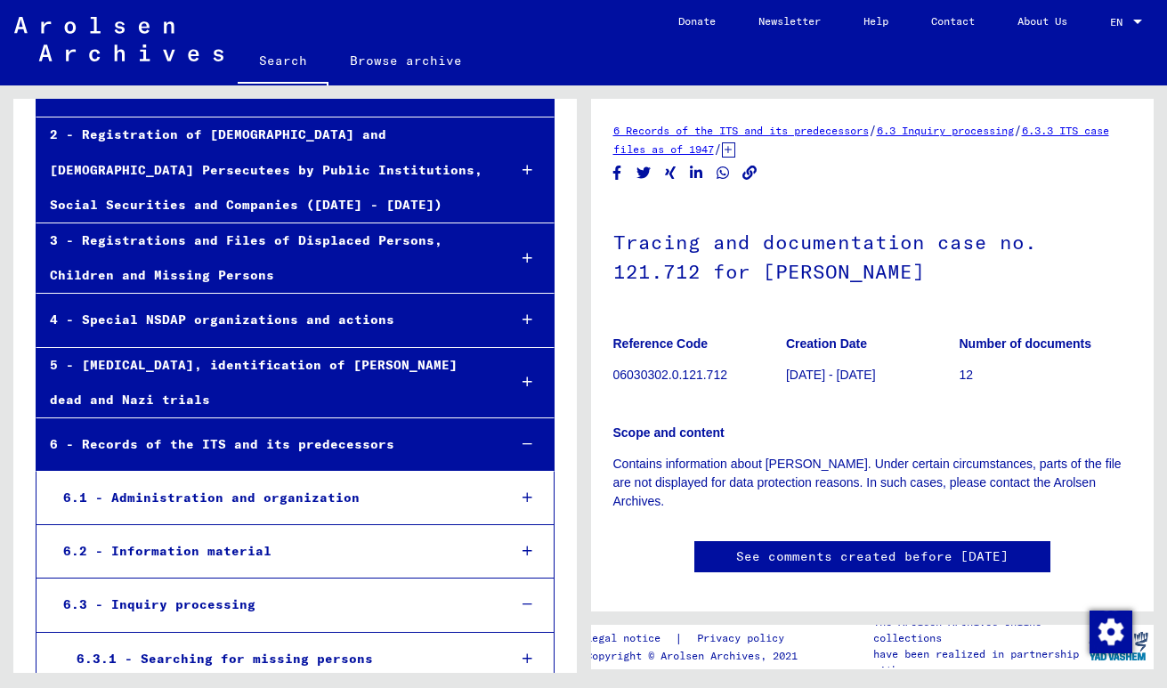
click at [432, 244] on div "3 - Registrations and Files of Displaced Persons, Children and Missing Persons" at bounding box center [264, 257] width 457 height 69
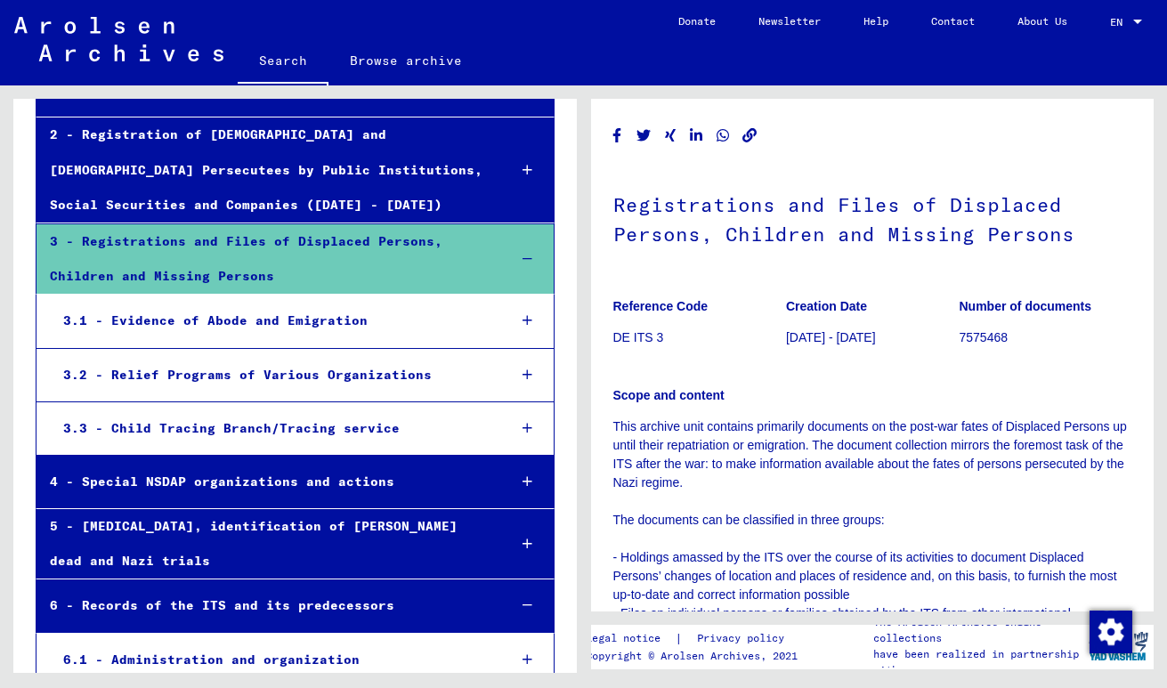
click at [420, 319] on div "3.1 - Evidence of Abode and Emigration" at bounding box center [271, 320] width 443 height 35
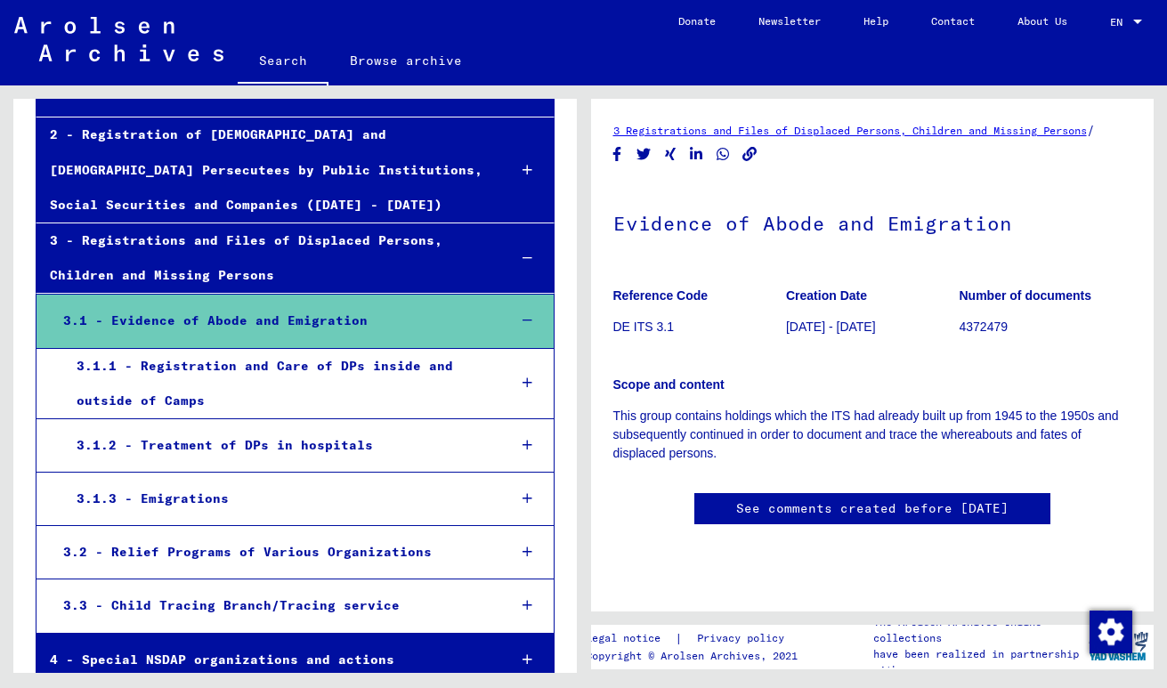
scroll to position [214, 0]
click at [346, 392] on div "3.1.1 - Registration and Care of DPs inside and outside of Camps" at bounding box center [278, 383] width 430 height 69
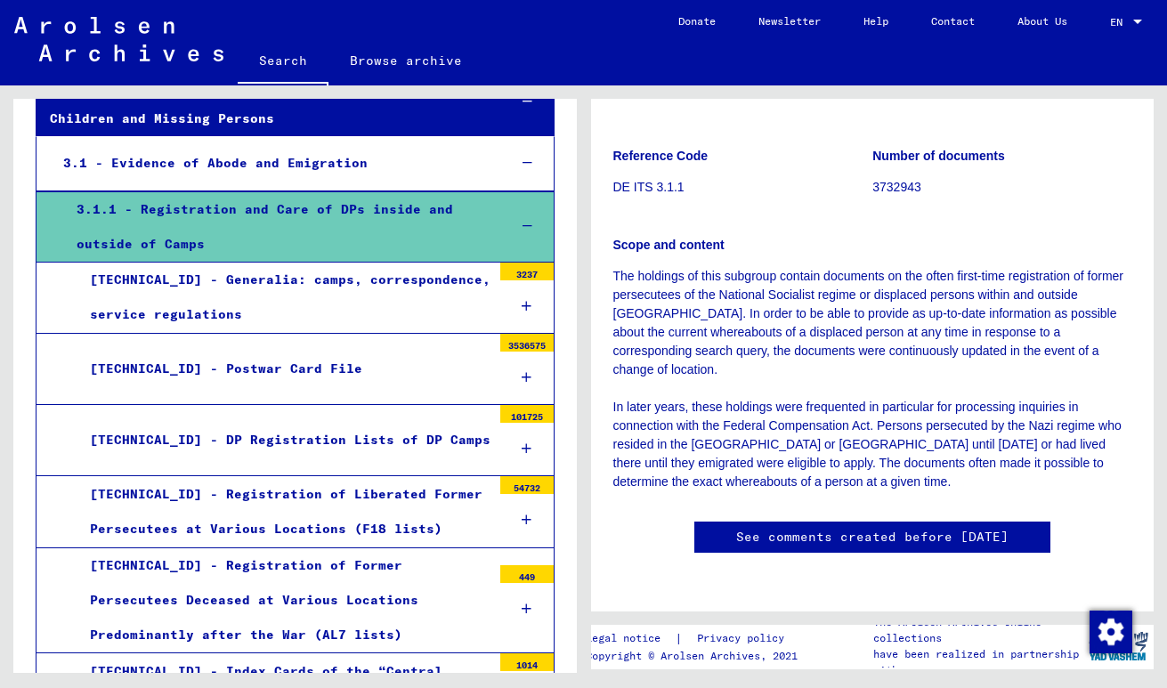
scroll to position [379, 0]
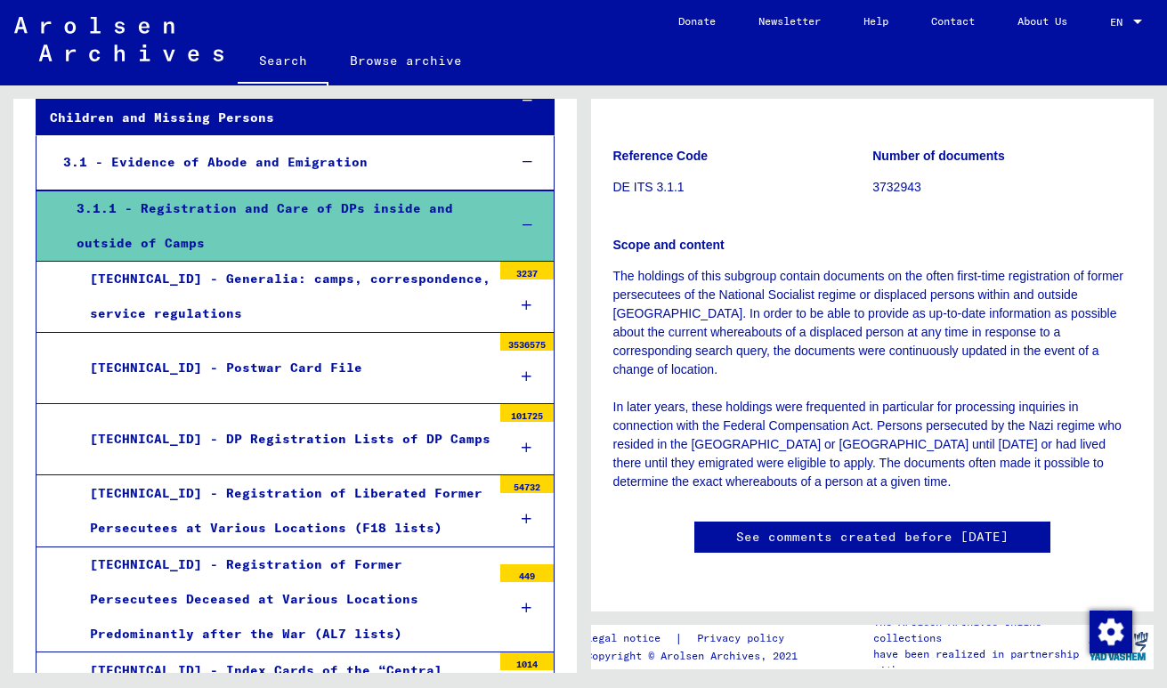
click at [339, 299] on div "3.1.1.0 - Generalia: camps, correspondence, service regulations" at bounding box center [284, 296] width 415 height 69
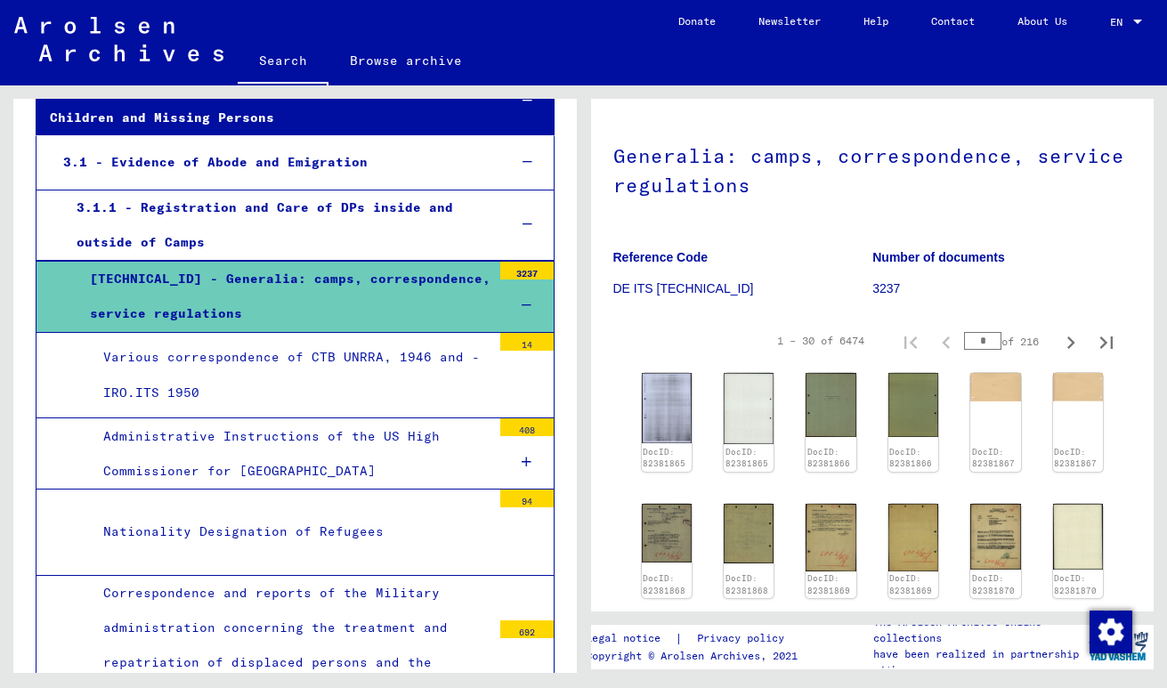
scroll to position [163, 0]
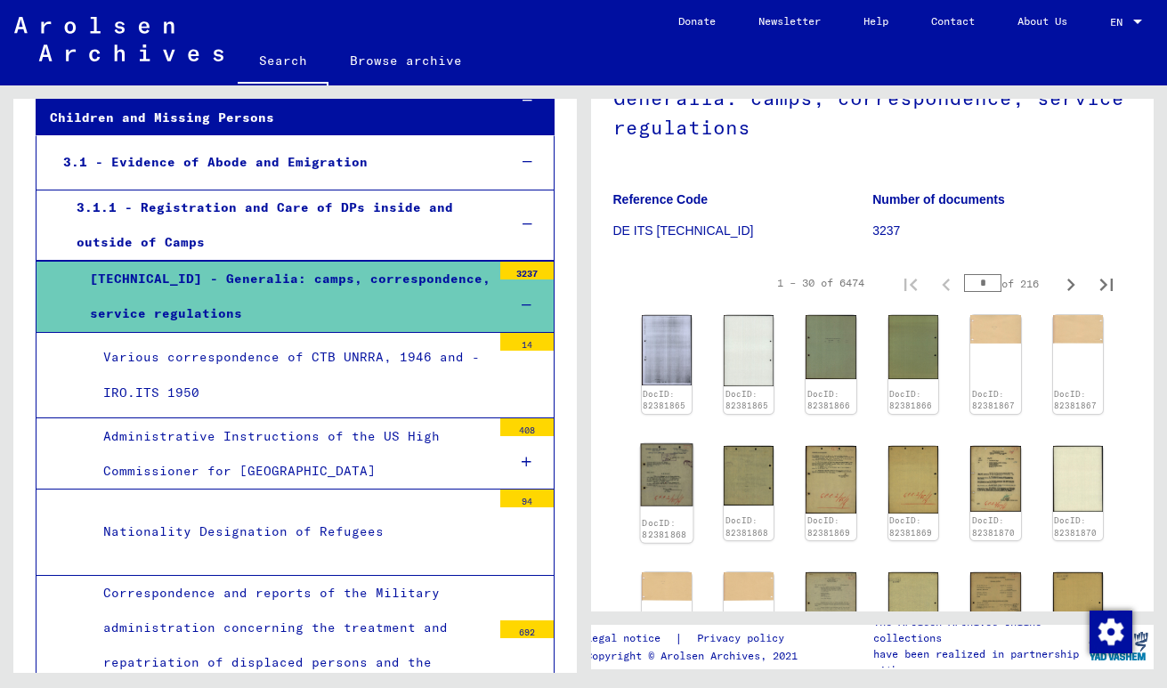
click at [678, 465] on img at bounding box center [666, 474] width 53 height 62
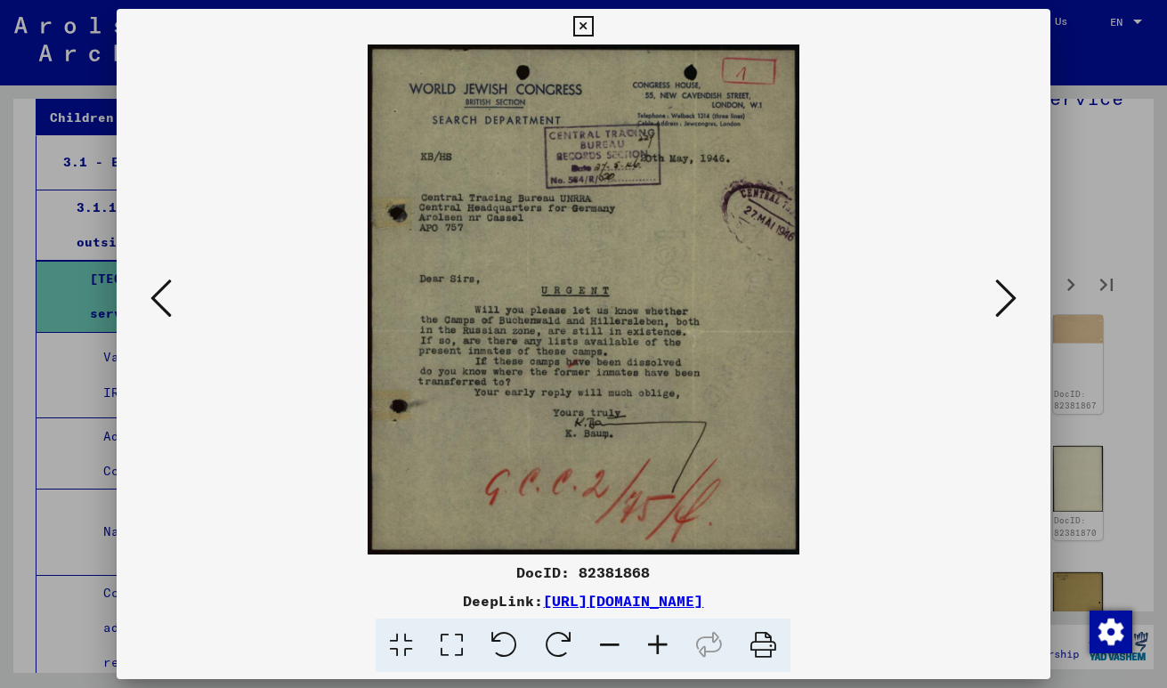
click at [1055, 108] on div at bounding box center [583, 344] width 1167 height 688
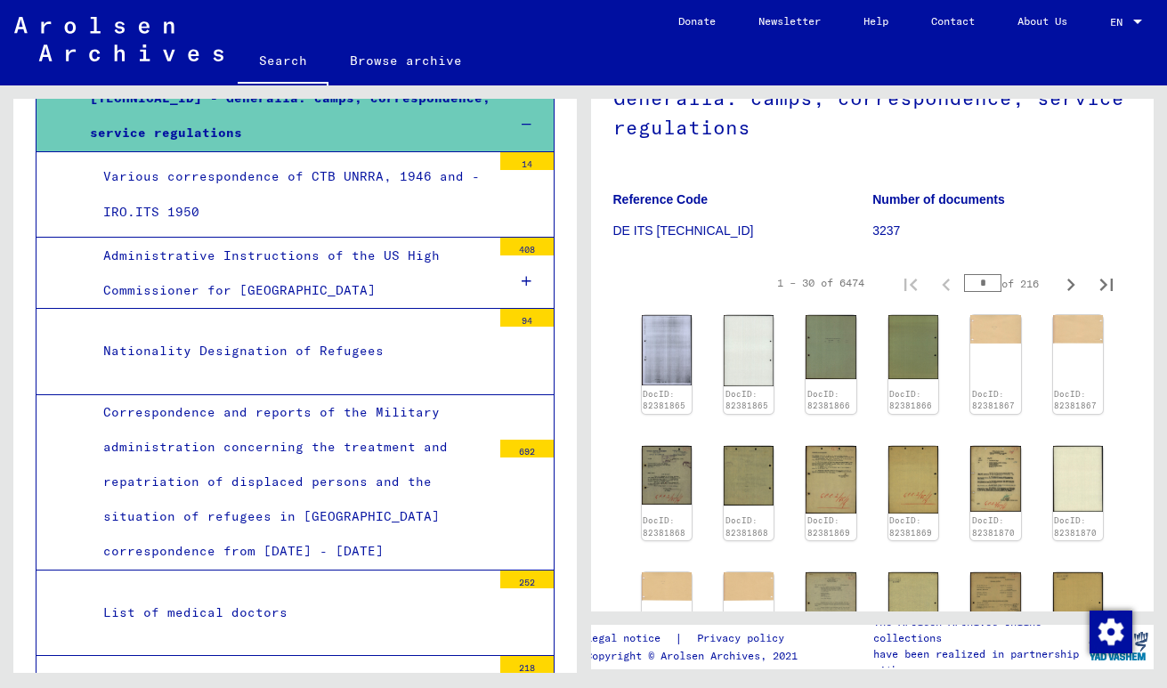
scroll to position [0, 0]
